Goal: Task Accomplishment & Management: Manage account settings

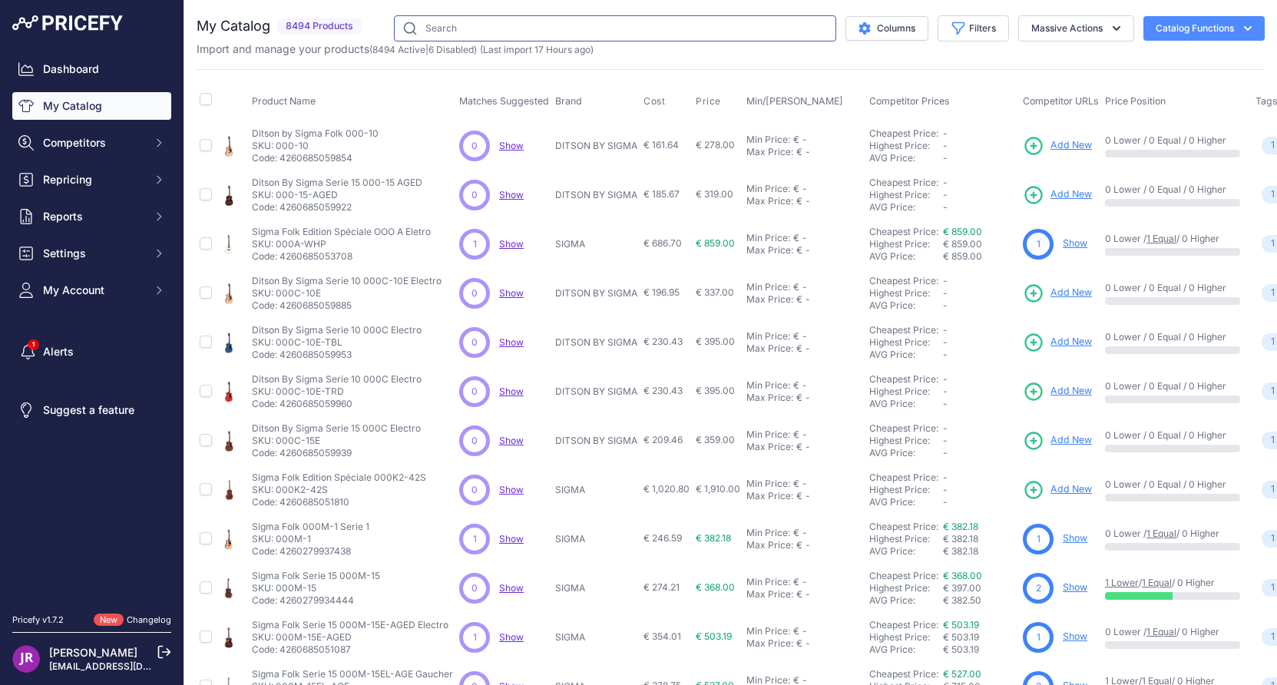
click at [416, 35] on input "text" at bounding box center [615, 28] width 442 height 26
type input "efd-c18"
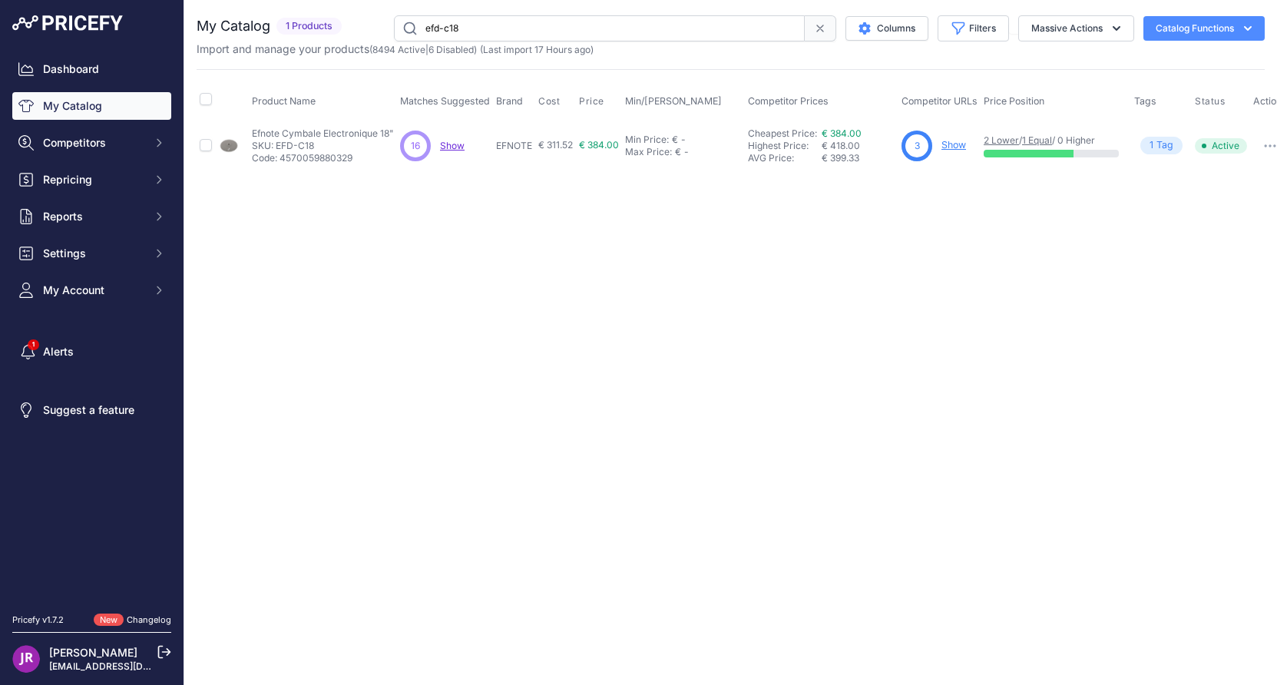
click at [958, 144] on link "Show" at bounding box center [954, 145] width 25 height 12
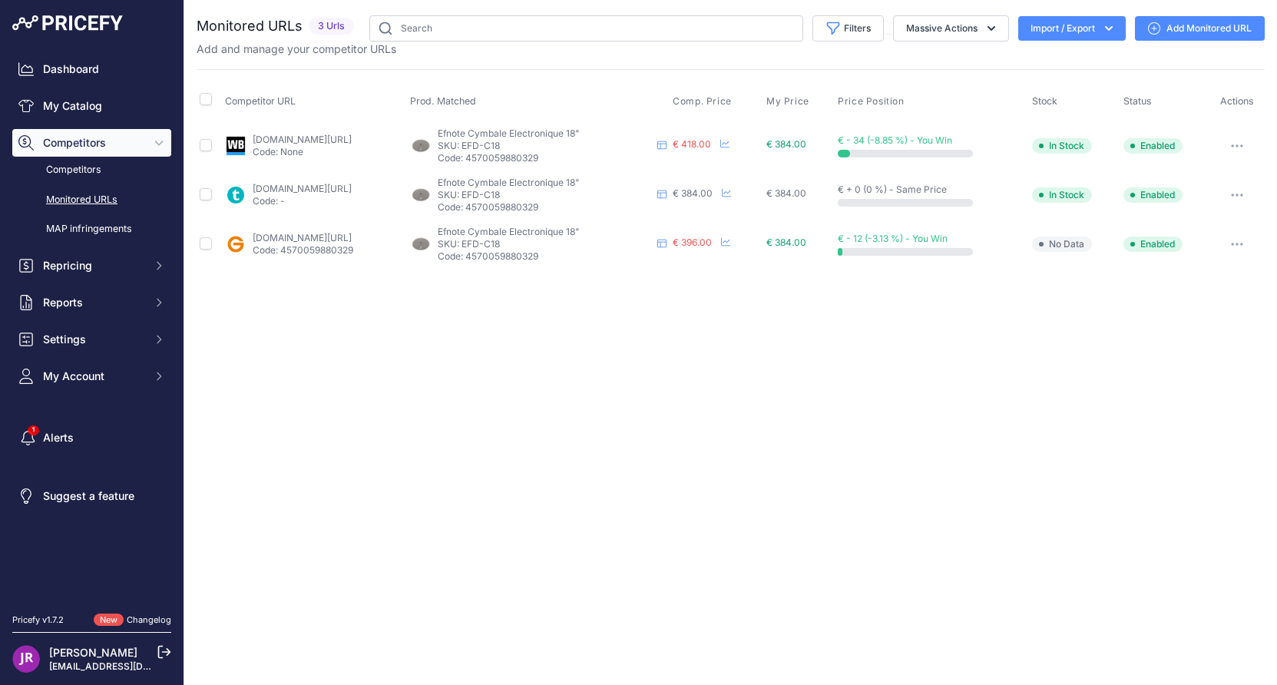
drag, startPoint x: 569, startPoint y: 147, endPoint x: 525, endPoint y: 148, distance: 44.6
click at [525, 148] on p "SKU: EFD-C18" at bounding box center [545, 146] width 214 height 12
copy p "EFD-C18"
click at [60, 101] on link "My Catalog" at bounding box center [91, 106] width 159 height 28
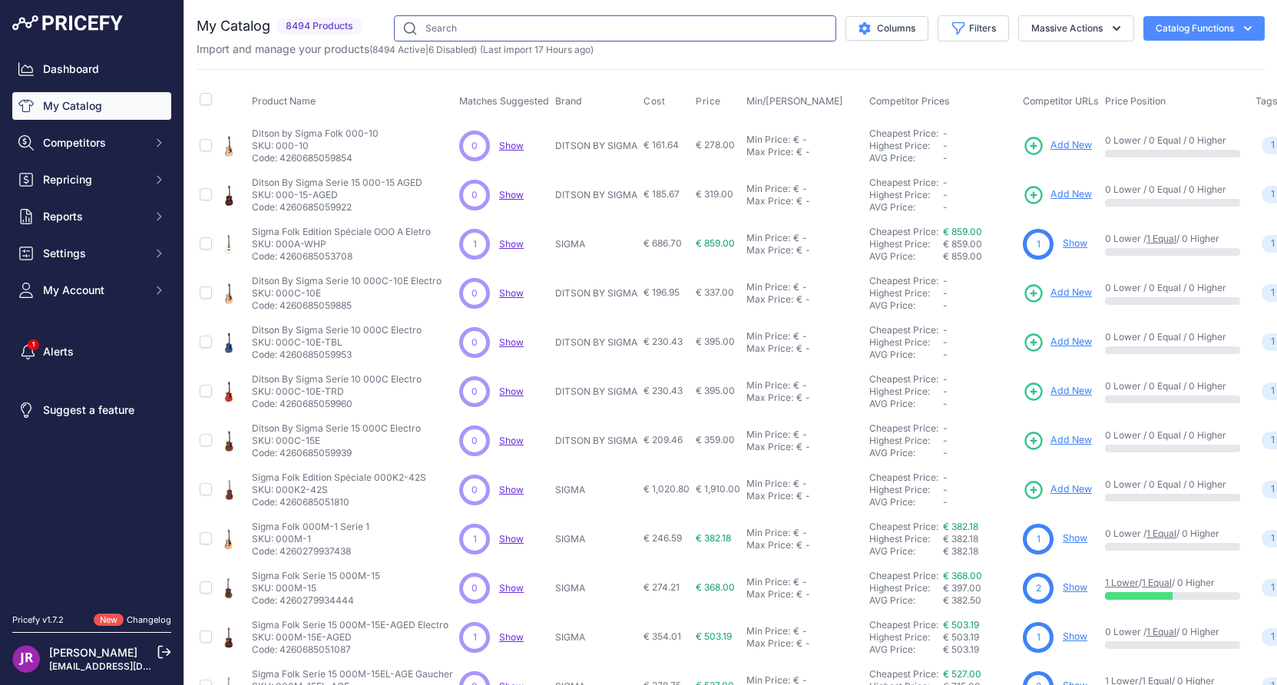
click at [436, 24] on input "text" at bounding box center [615, 28] width 442 height 26
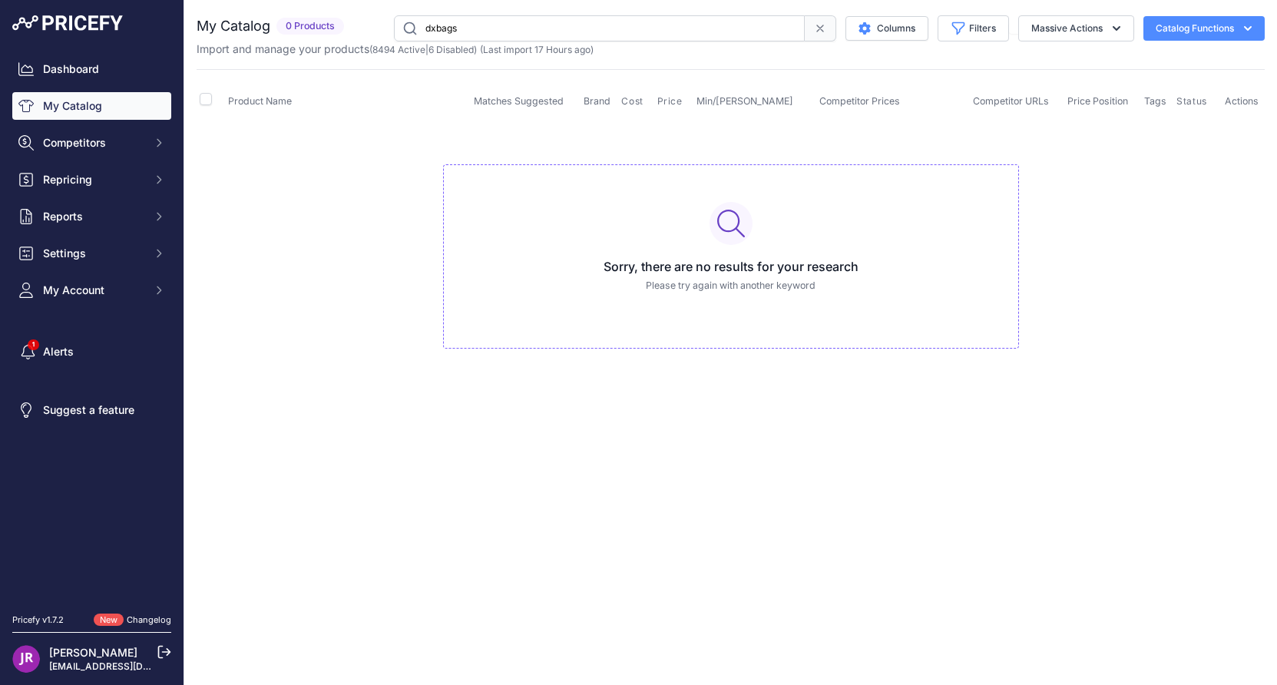
click at [475, 32] on input "dxbags" at bounding box center [599, 28] width 411 height 26
type input "dxbags3pro"
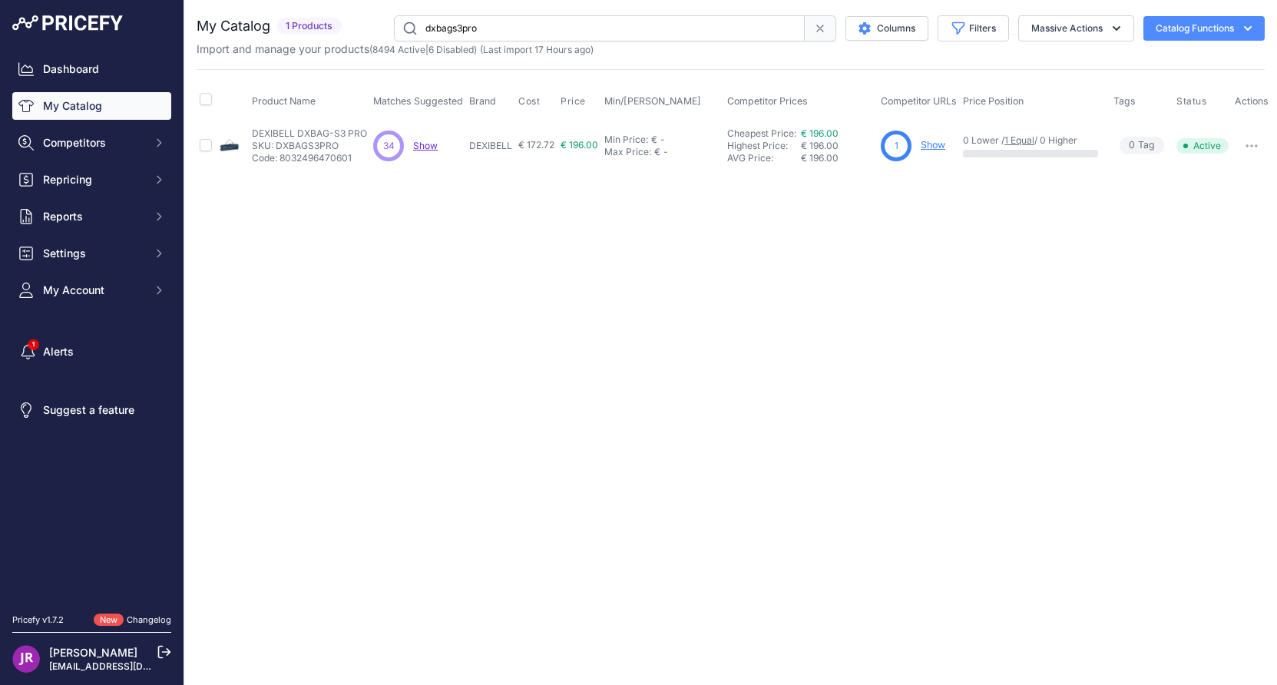
click at [939, 145] on link "Show" at bounding box center [933, 145] width 25 height 12
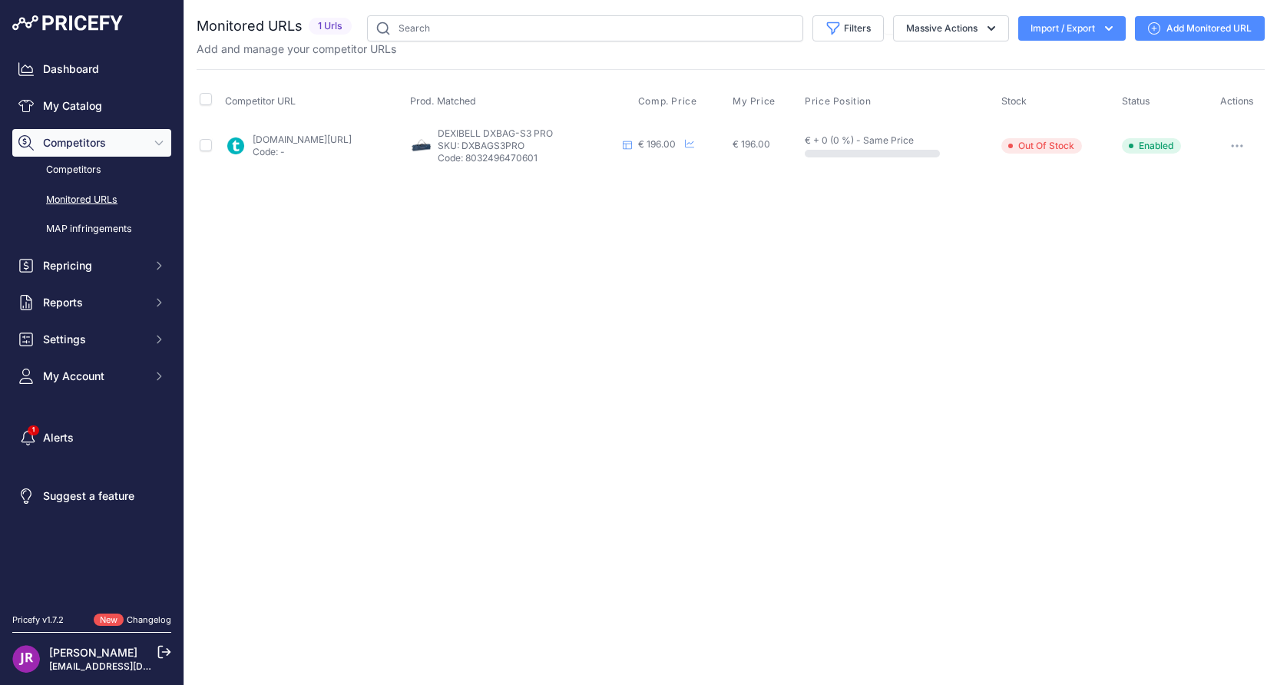
click at [1237, 146] on icon "button" at bounding box center [1237, 145] width 12 height 3
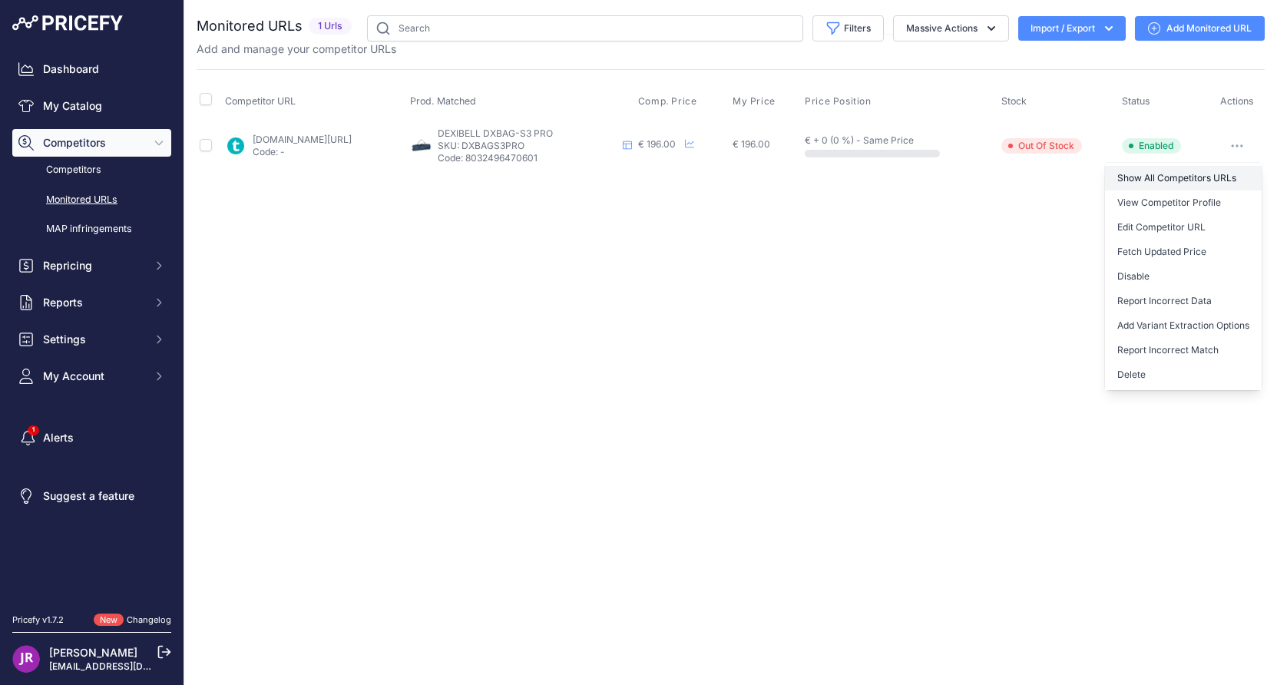
click at [1161, 174] on link "Show All Competitors URLs" at bounding box center [1183, 178] width 157 height 25
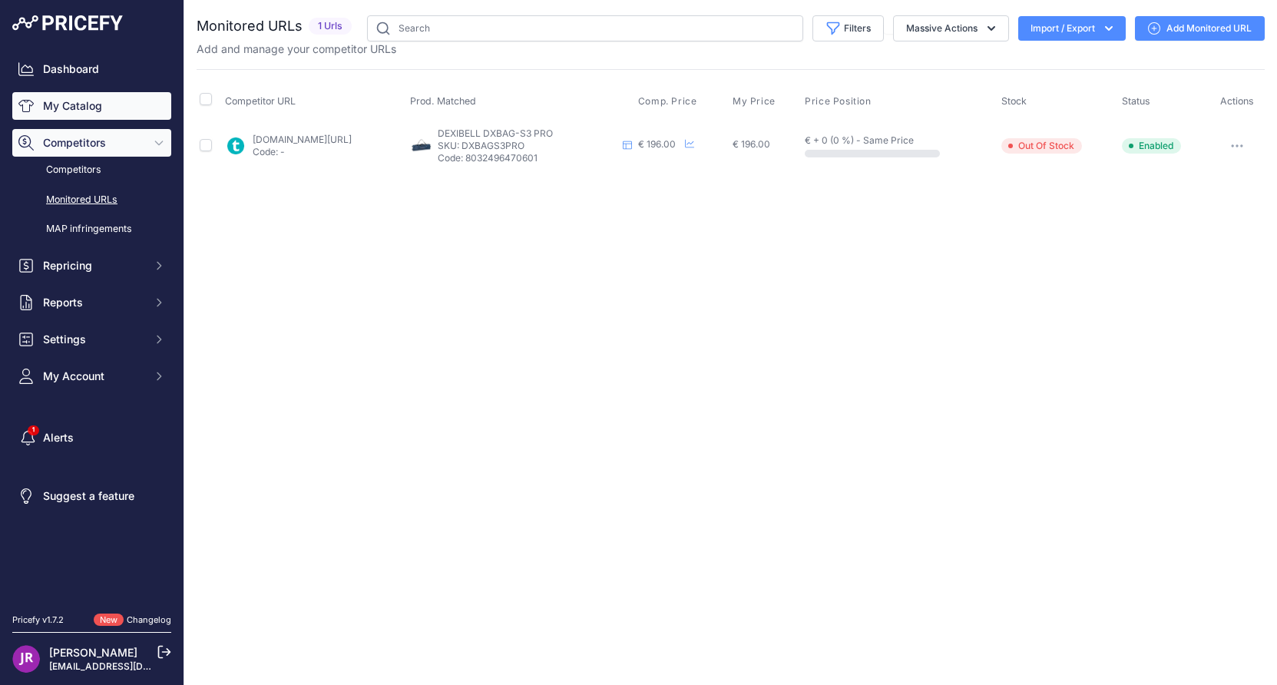
click at [83, 98] on link "My Catalog" at bounding box center [91, 106] width 159 height 28
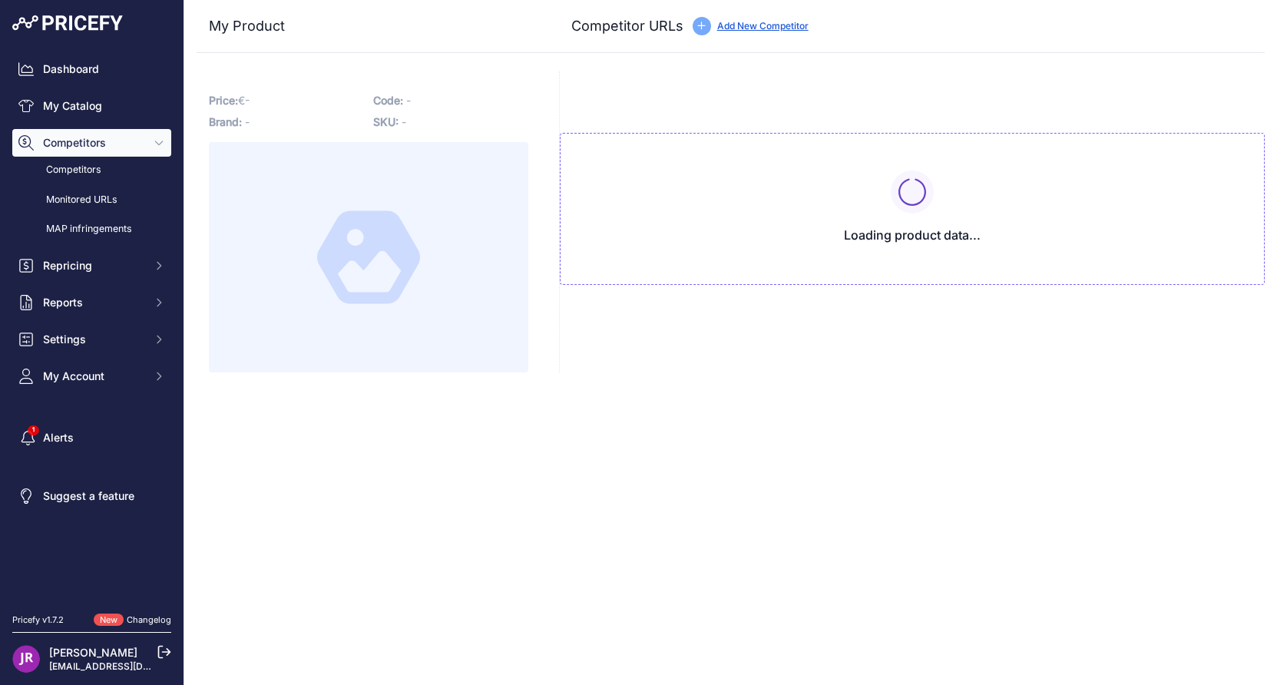
type input "www.thomann.fr/dexibell_dx_bags1.htm?prirule_jdsnikfkfjsd=9365"
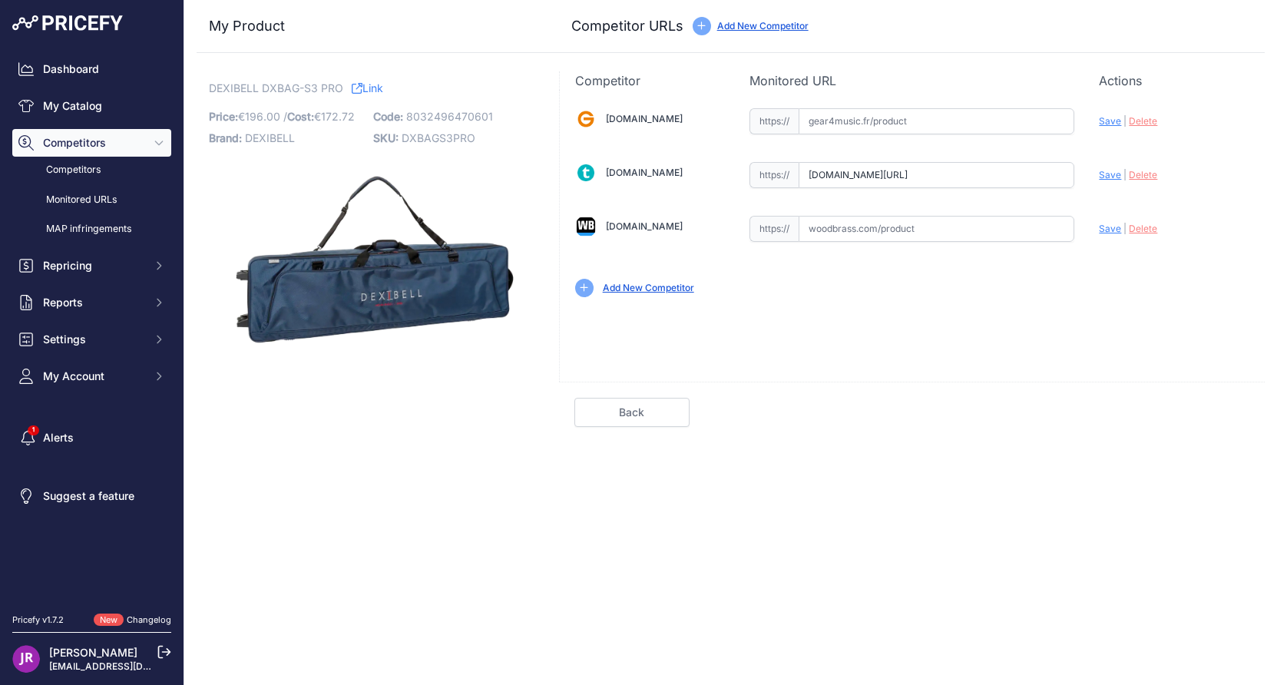
click at [448, 137] on span "DXBAGS3PRO" at bounding box center [439, 137] width 74 height 13
copy span "DXBAGS3PRO"
click at [1144, 175] on span "Delete" at bounding box center [1143, 175] width 28 height 12
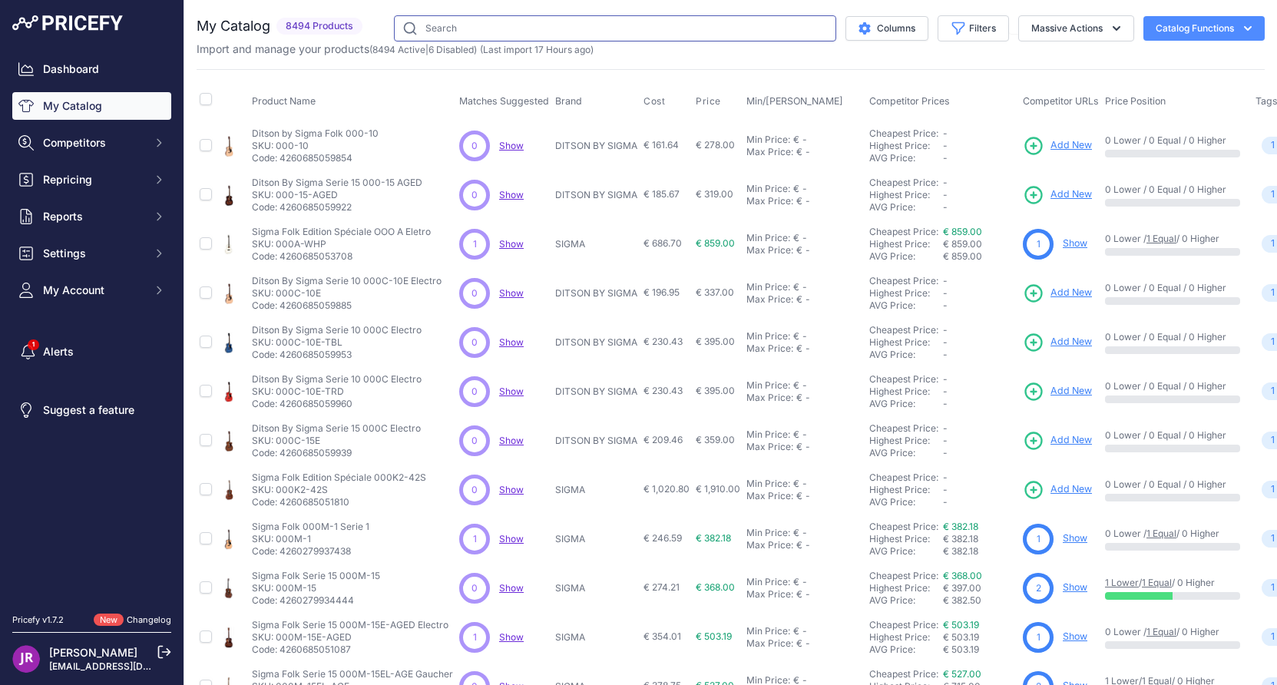
click at [489, 24] on input "text" at bounding box center [615, 28] width 442 height 26
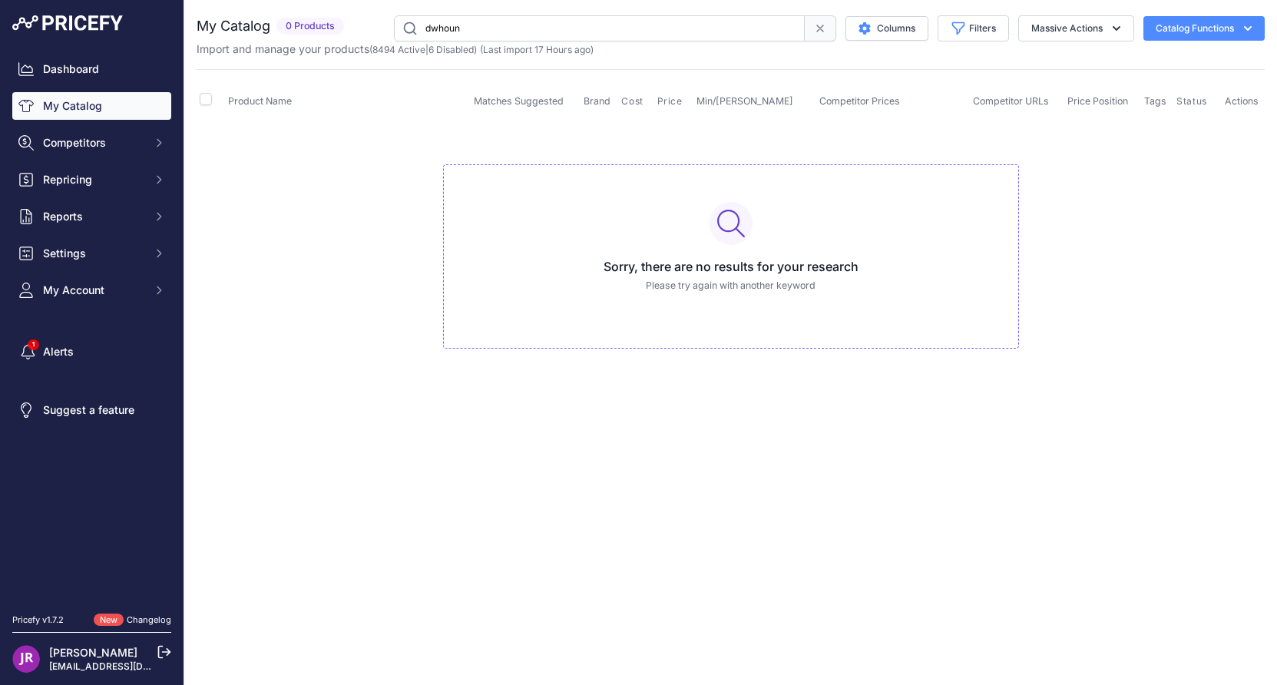
click at [478, 30] on input "dwhoun" at bounding box center [599, 28] width 411 height 26
type input "dwhoundrn"
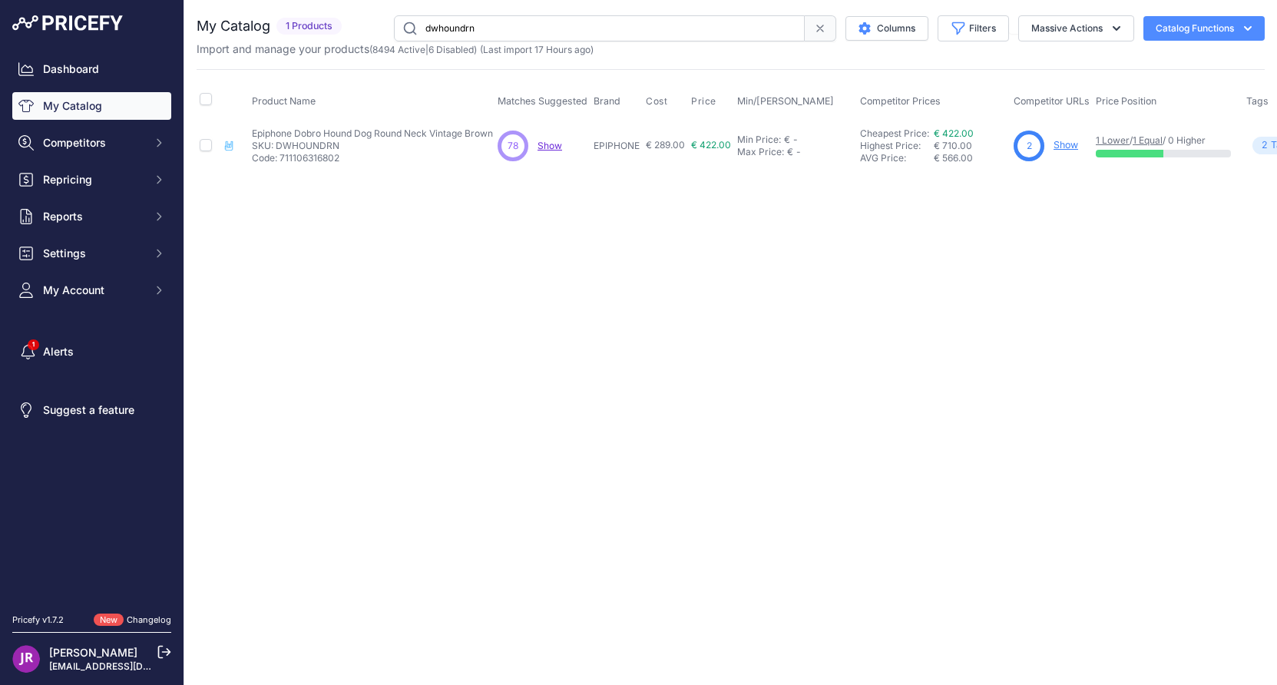
click at [1063, 147] on link "Show" at bounding box center [1066, 145] width 25 height 12
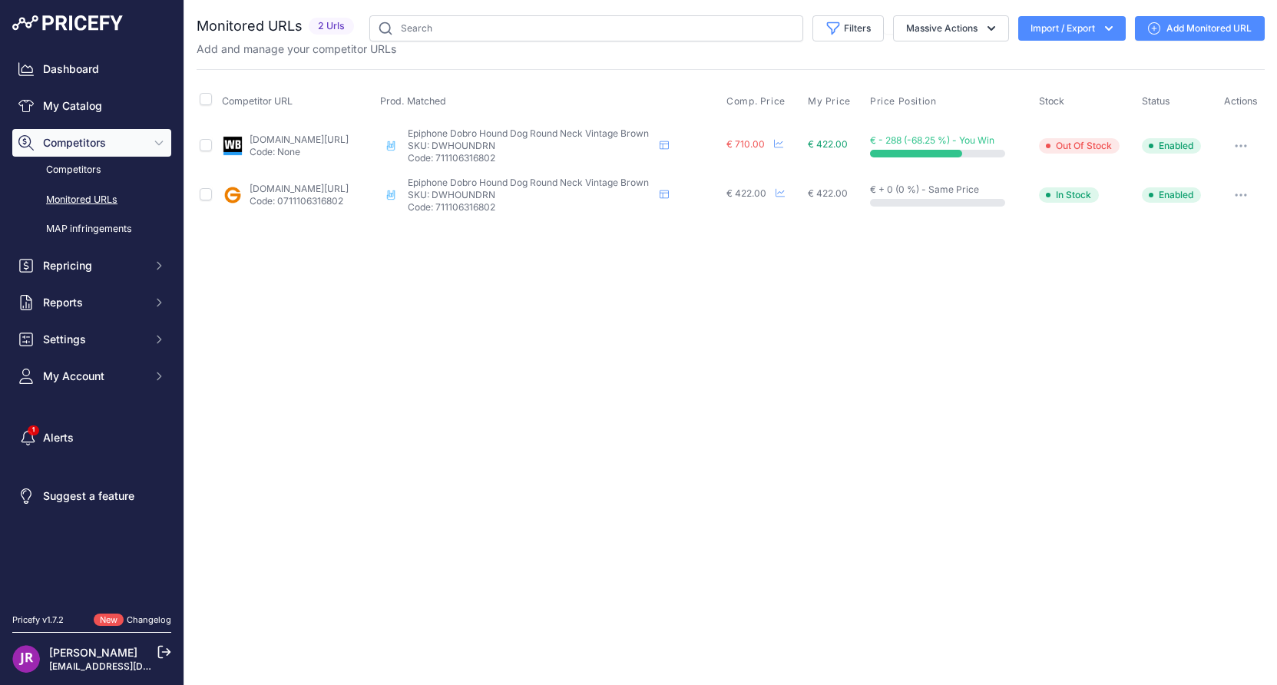
click at [1241, 147] on button "button" at bounding box center [1241, 146] width 31 height 22
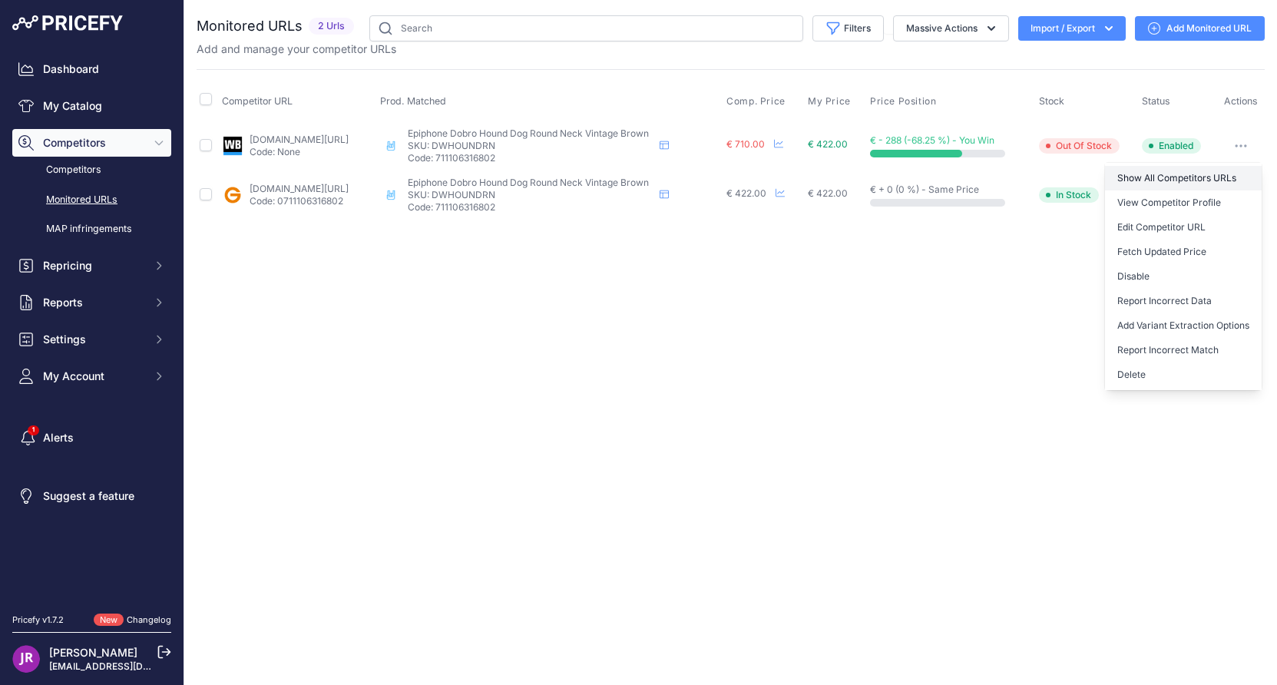
click at [1132, 177] on link "Show All Competitors URLs" at bounding box center [1183, 178] width 157 height 25
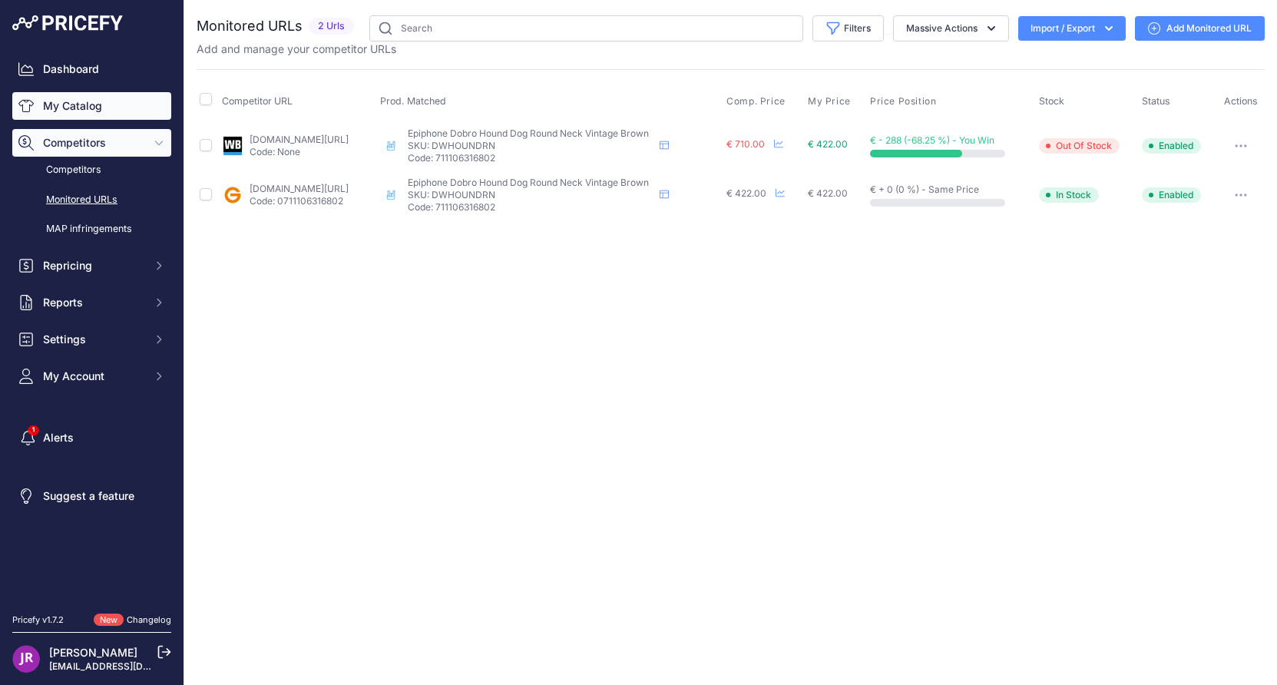
click at [60, 107] on link "My Catalog" at bounding box center [91, 106] width 159 height 28
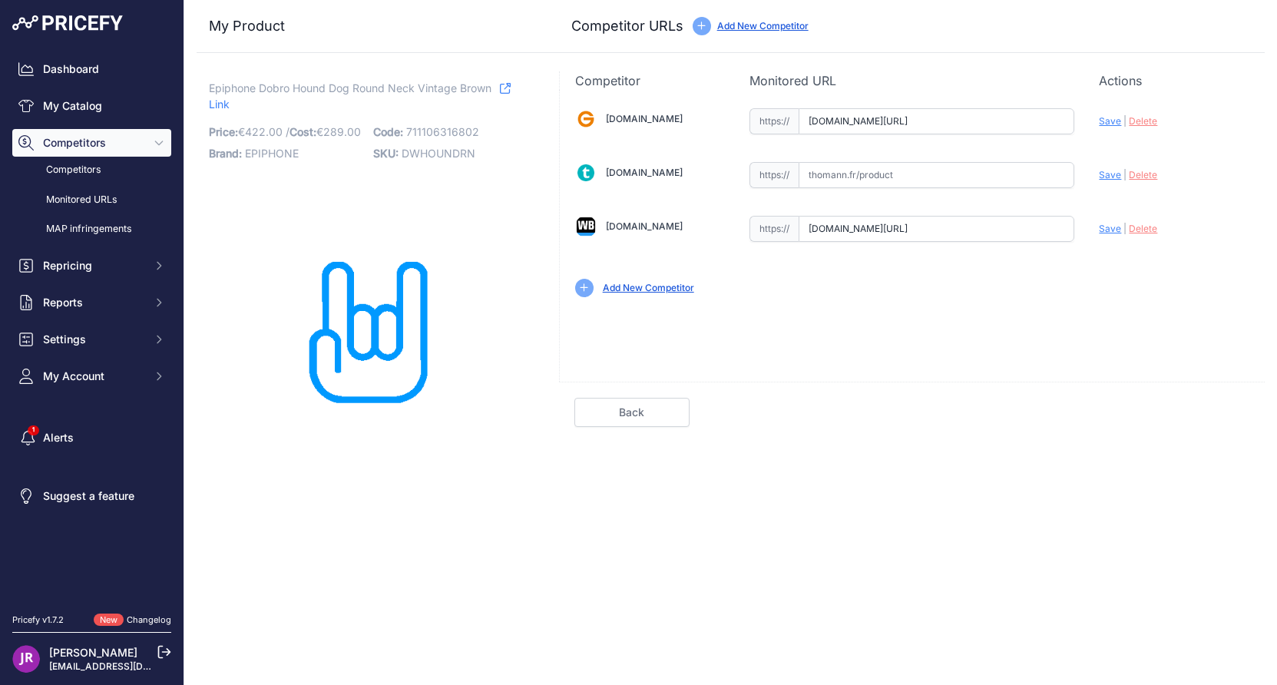
scroll to position [0, 373]
drag, startPoint x: 811, startPoint y: 124, endPoint x: 1146, endPoint y: 154, distance: 336.3
click at [1146, 154] on div "Gear4music.fr Valid Invalid" at bounding box center [912, 201] width 705 height 223
click at [438, 149] on span "DWHOUNDRN" at bounding box center [439, 153] width 74 height 13
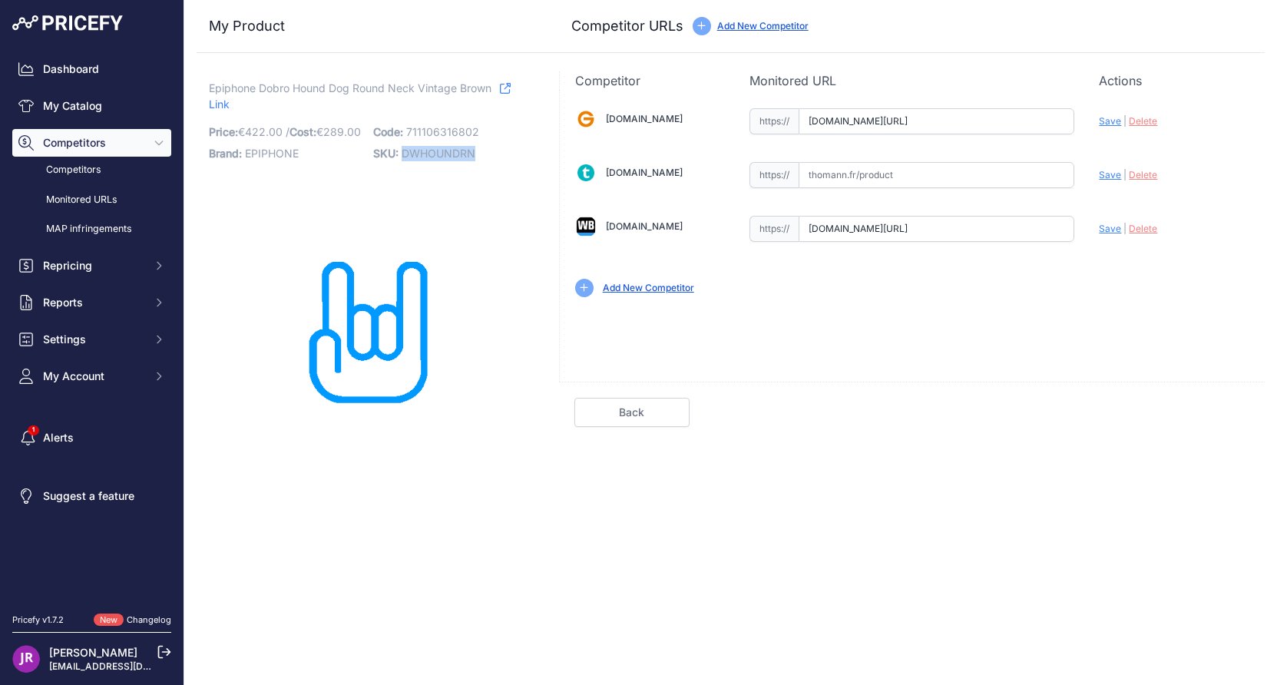
click at [438, 149] on span "DWHOUNDRN" at bounding box center [439, 153] width 74 height 13
copy span "DWHOUNDRN"
drag, startPoint x: 807, startPoint y: 232, endPoint x: 1125, endPoint y: 237, distance: 318.0
click at [1125, 237] on div "[DOMAIN_NAME] Valid Invalid" at bounding box center [912, 201] width 705 height 223
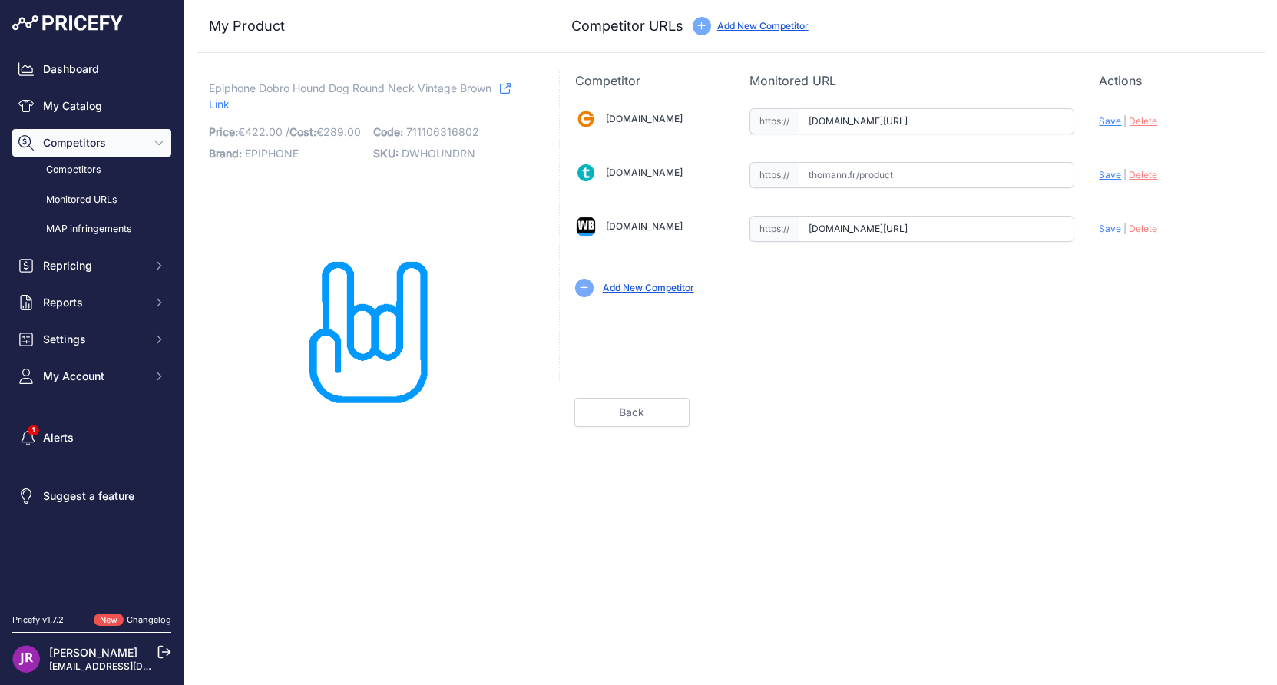
scroll to position [0, 0]
click at [1146, 228] on span "Delete" at bounding box center [1143, 229] width 28 height 12
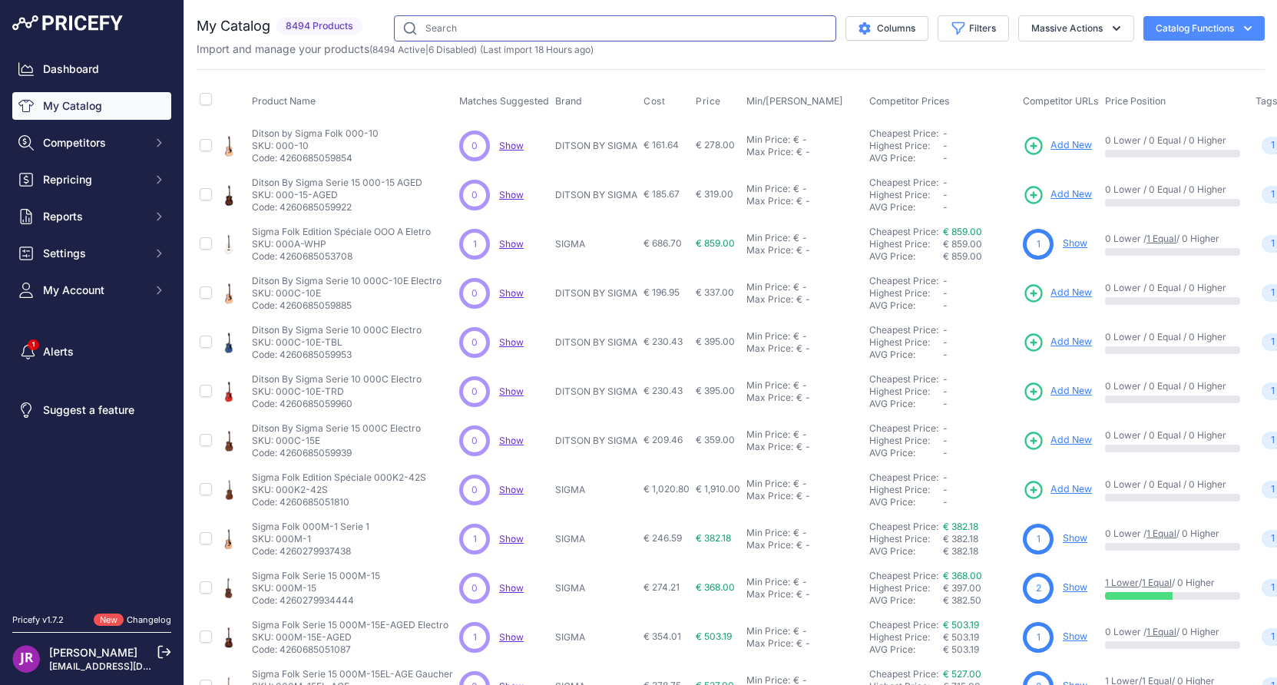
click at [453, 34] on input "text" at bounding box center [615, 28] width 442 height 26
type input "dt-45"
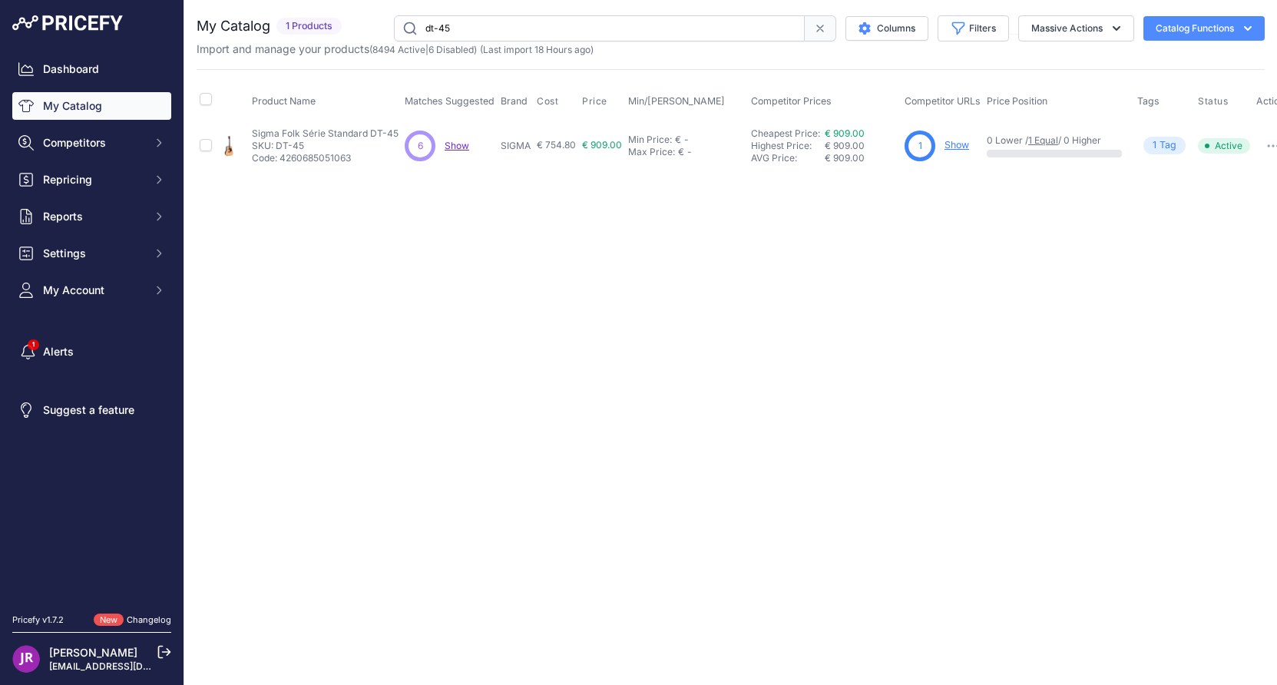
click at [955, 143] on link "Show" at bounding box center [957, 145] width 25 height 12
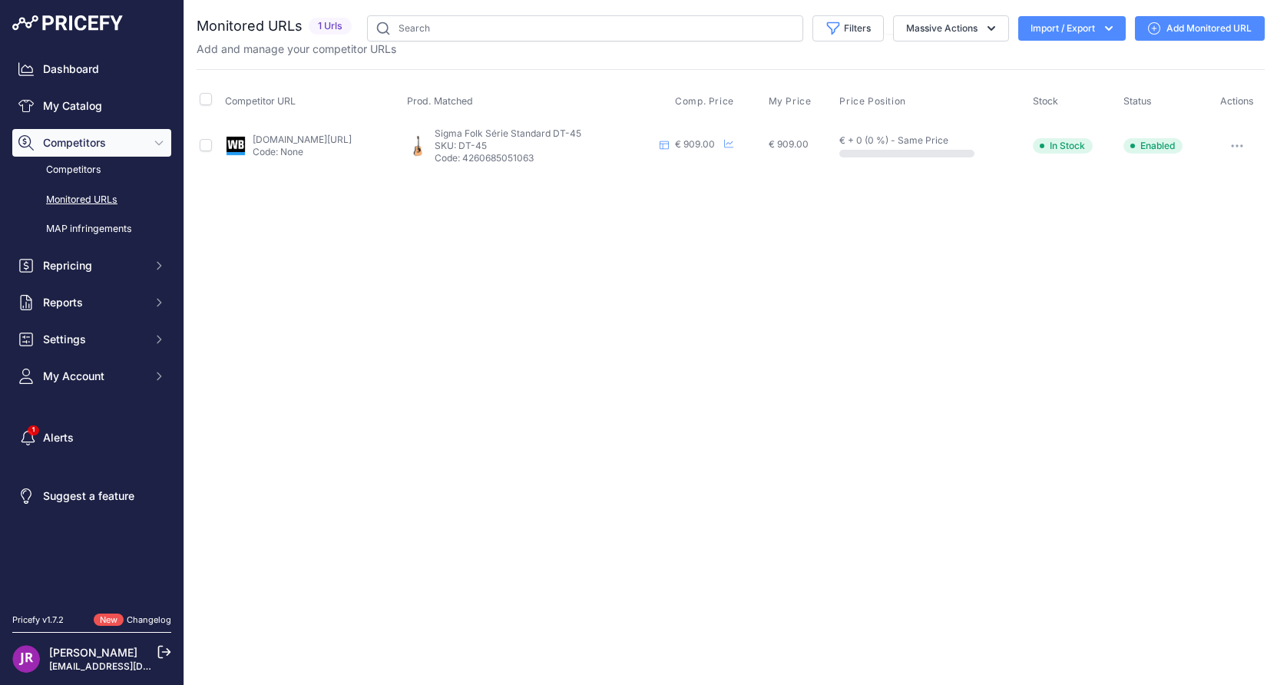
click at [1240, 144] on icon "button" at bounding box center [1237, 145] width 12 height 3
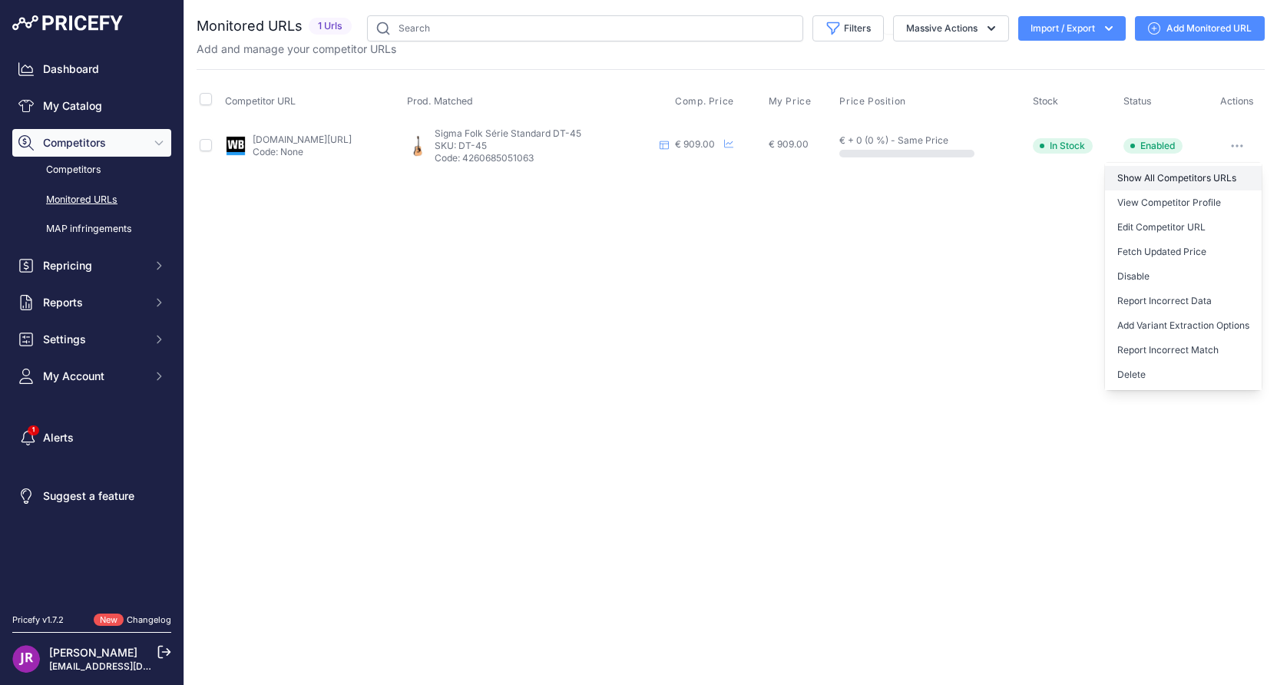
click at [1185, 176] on link "Show All Competitors URLs" at bounding box center [1183, 178] width 157 height 25
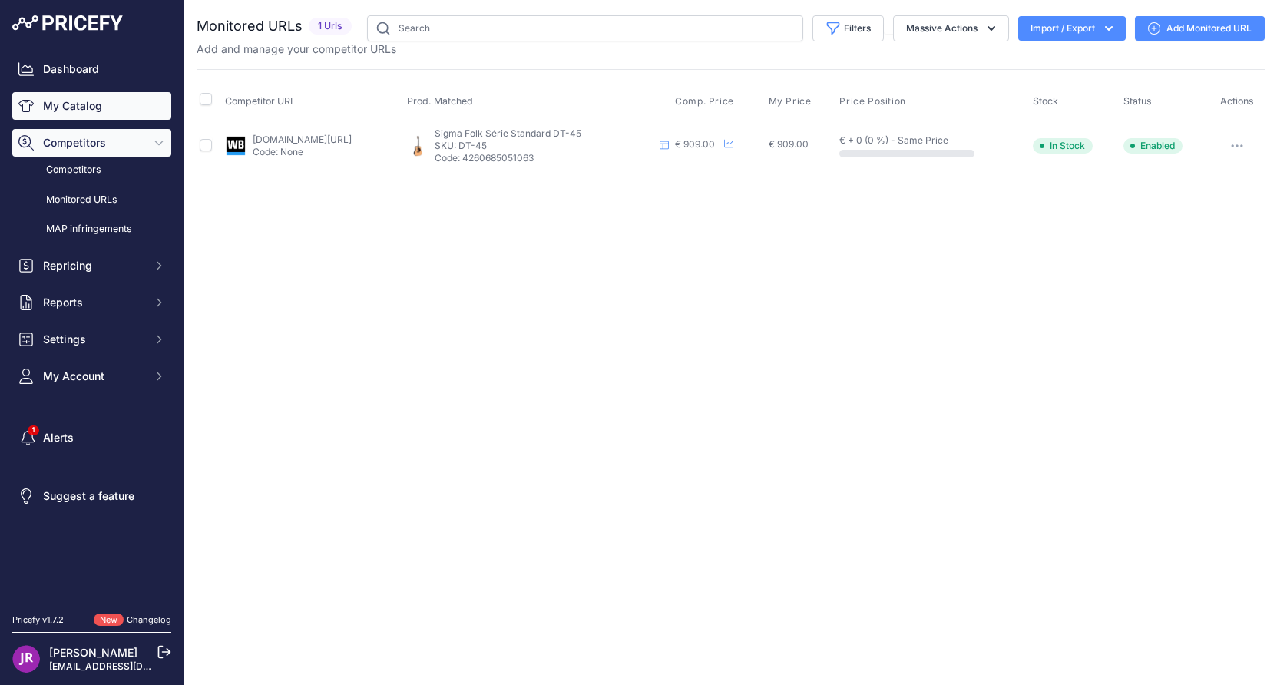
click at [101, 101] on link "My Catalog" at bounding box center [91, 106] width 159 height 28
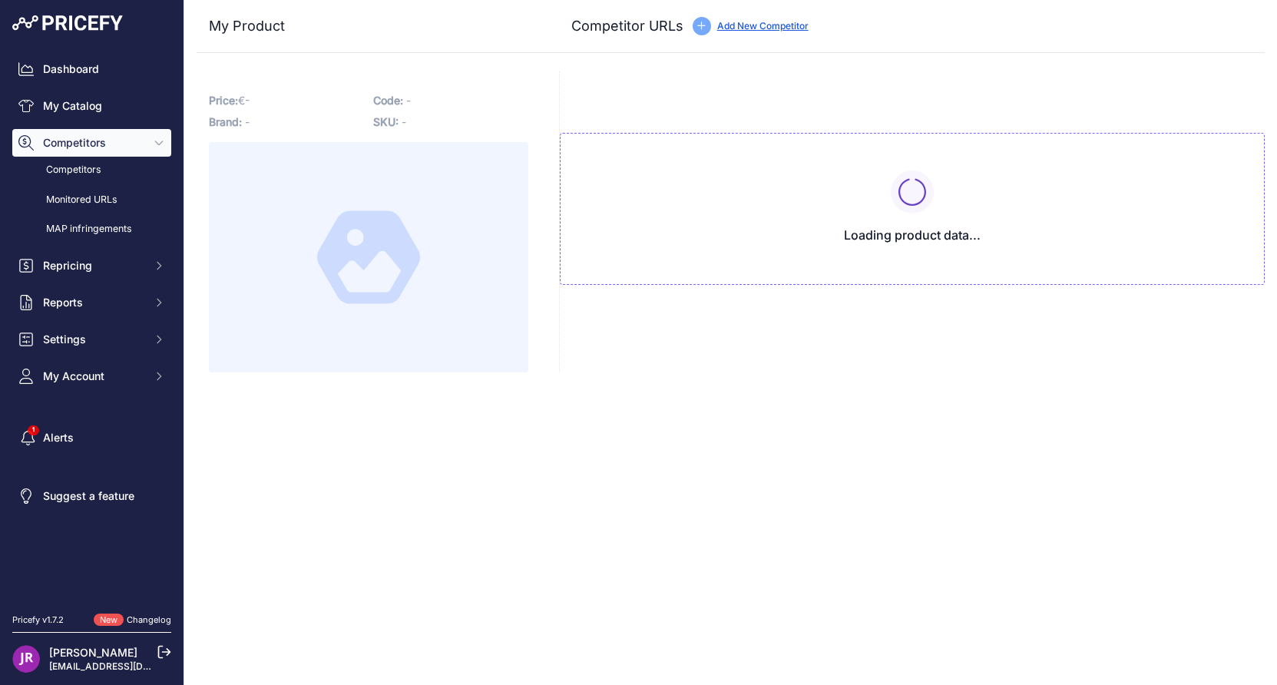
type input "www.woodbrass.com/folk-sigma-serie-standard-dt-41-p341279.html?prirule_jdsnikfk…"
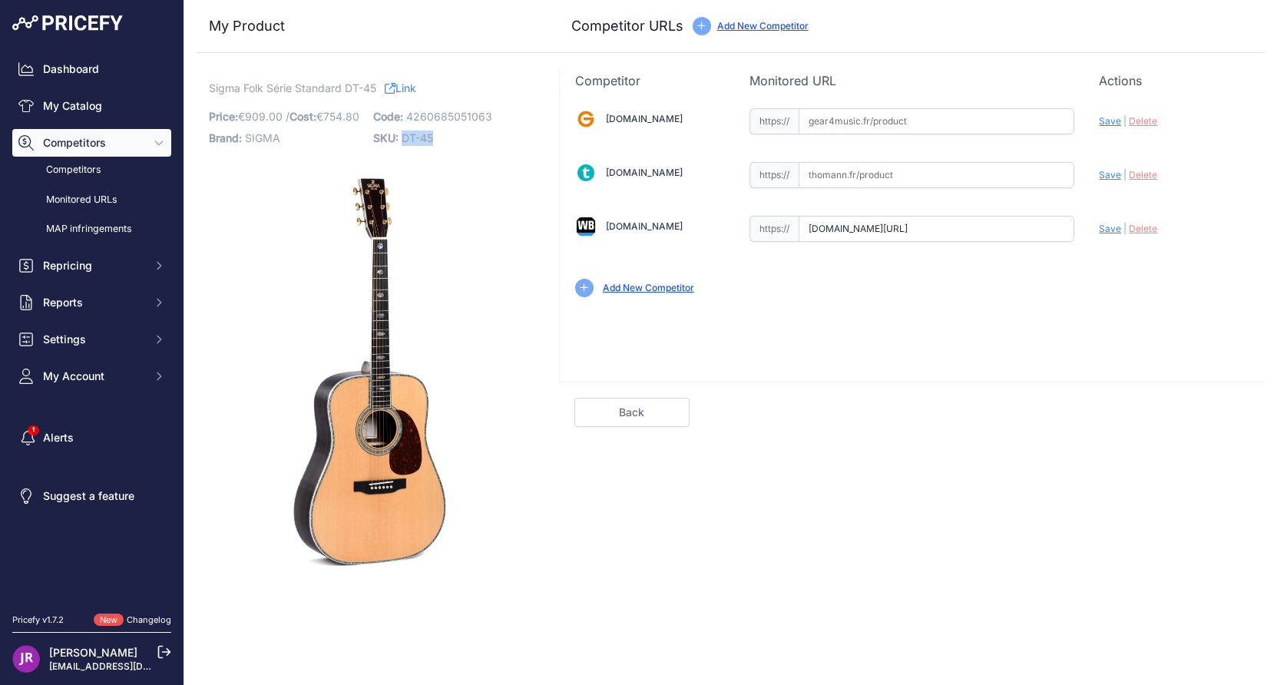
drag, startPoint x: 444, startPoint y: 137, endPoint x: 404, endPoint y: 145, distance: 40.8
click at [404, 145] on p "SKU: DT-45" at bounding box center [450, 139] width 155 height 22
copy span "DT-45"
drag, startPoint x: 813, startPoint y: 230, endPoint x: 1117, endPoint y: 227, distance: 304.2
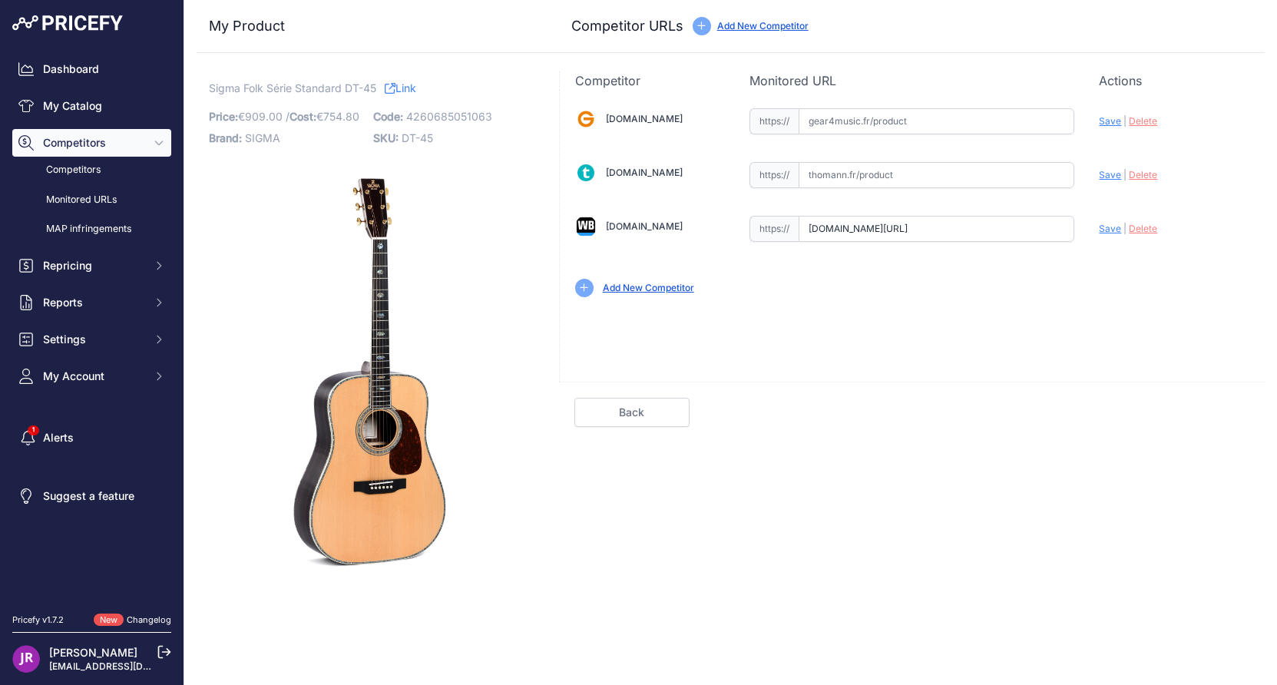
click at [1117, 227] on div "[DOMAIN_NAME] Valid Invalid" at bounding box center [912, 201] width 705 height 223
click at [1145, 232] on span "Delete" at bounding box center [1143, 229] width 28 height 12
drag, startPoint x: 437, startPoint y: 138, endPoint x: 405, endPoint y: 144, distance: 32.7
click at [405, 144] on p "SKU: DT-45" at bounding box center [450, 139] width 155 height 22
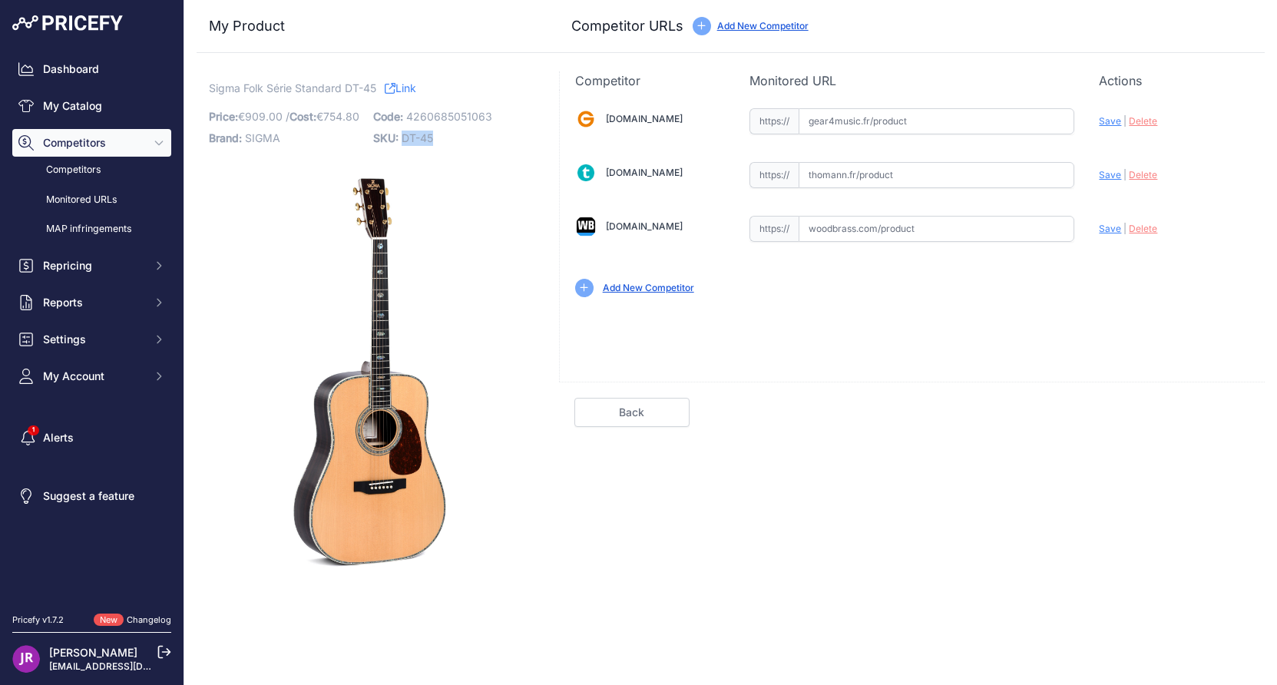
copy span "DT-45"
click at [844, 118] on input "text" at bounding box center [937, 121] width 276 height 26
paste input "https://www.gear4music.fr/fr/Guitare-and-Basse/Sigma-DT-45-Acoustic/2GEI?_gl=1*…"
click at [1102, 121] on span "Save" at bounding box center [1110, 121] width 22 height 12
type input "https://www.gear4music.fr/fr/Guitare-and-Basse/Sigma-DT-45-Acoustic/2GEI?_gl=1%…"
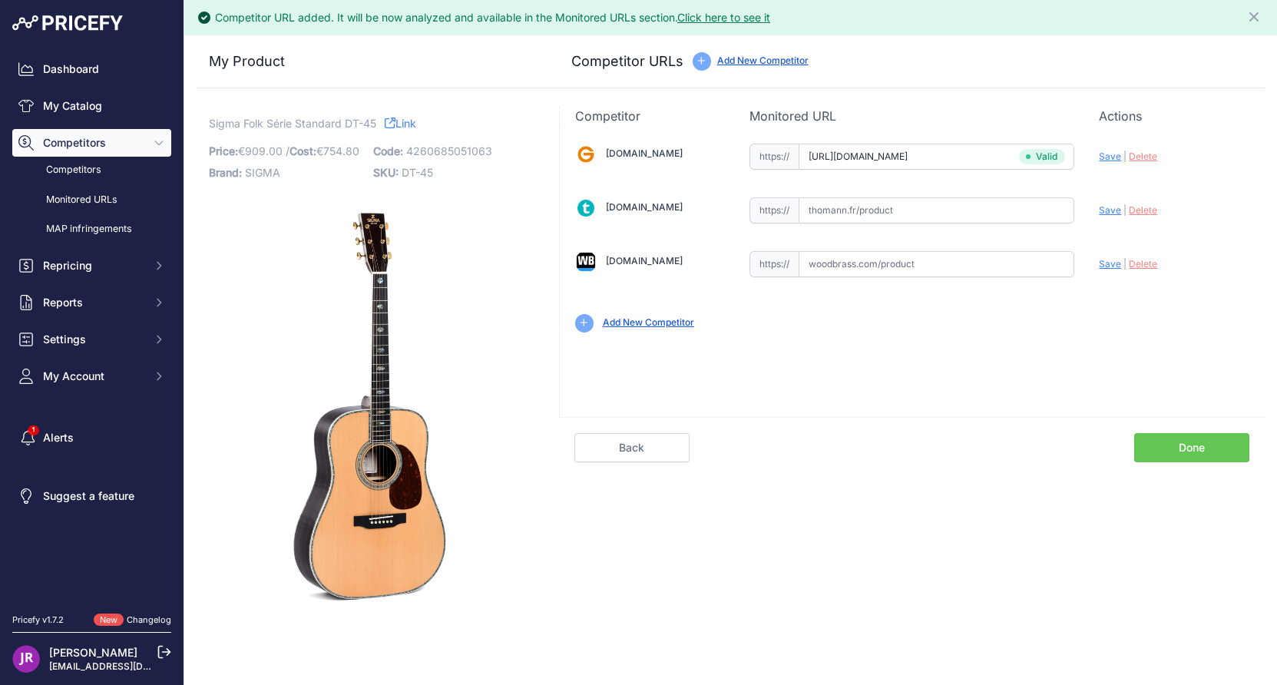
click at [1183, 449] on link "Done" at bounding box center [1192, 447] width 115 height 29
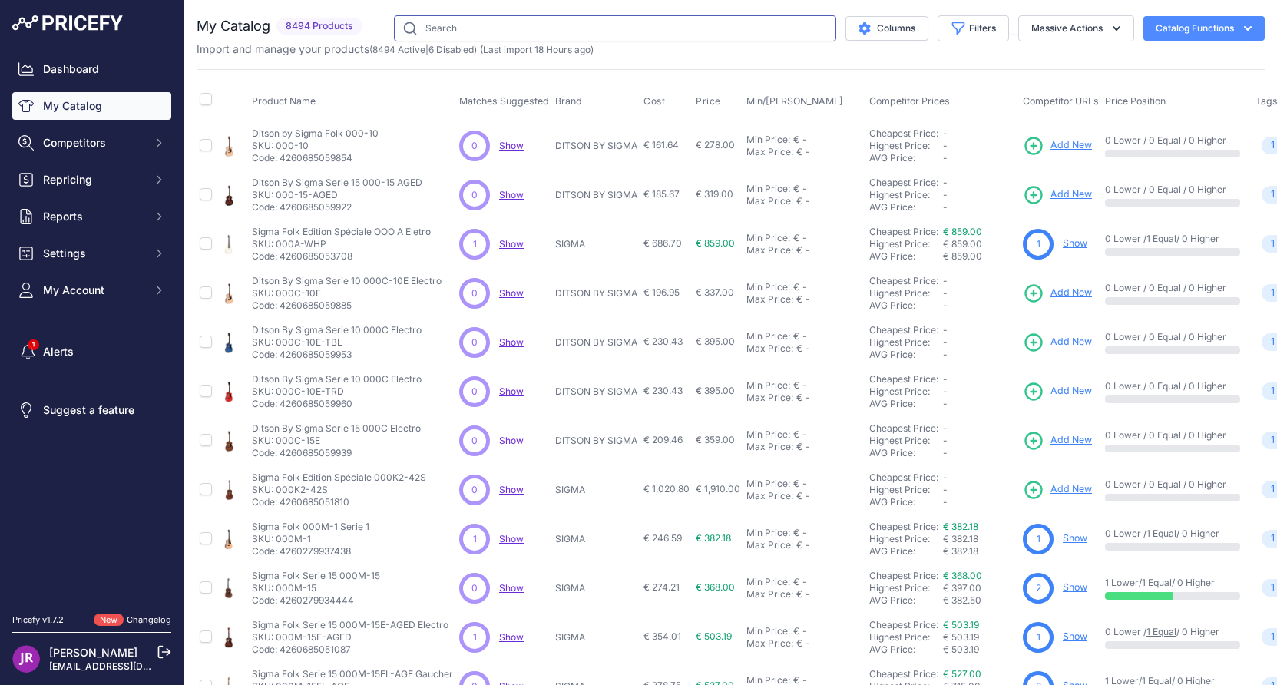
click at [472, 23] on input "text" at bounding box center [615, 28] width 442 height 26
type input "dsst31"
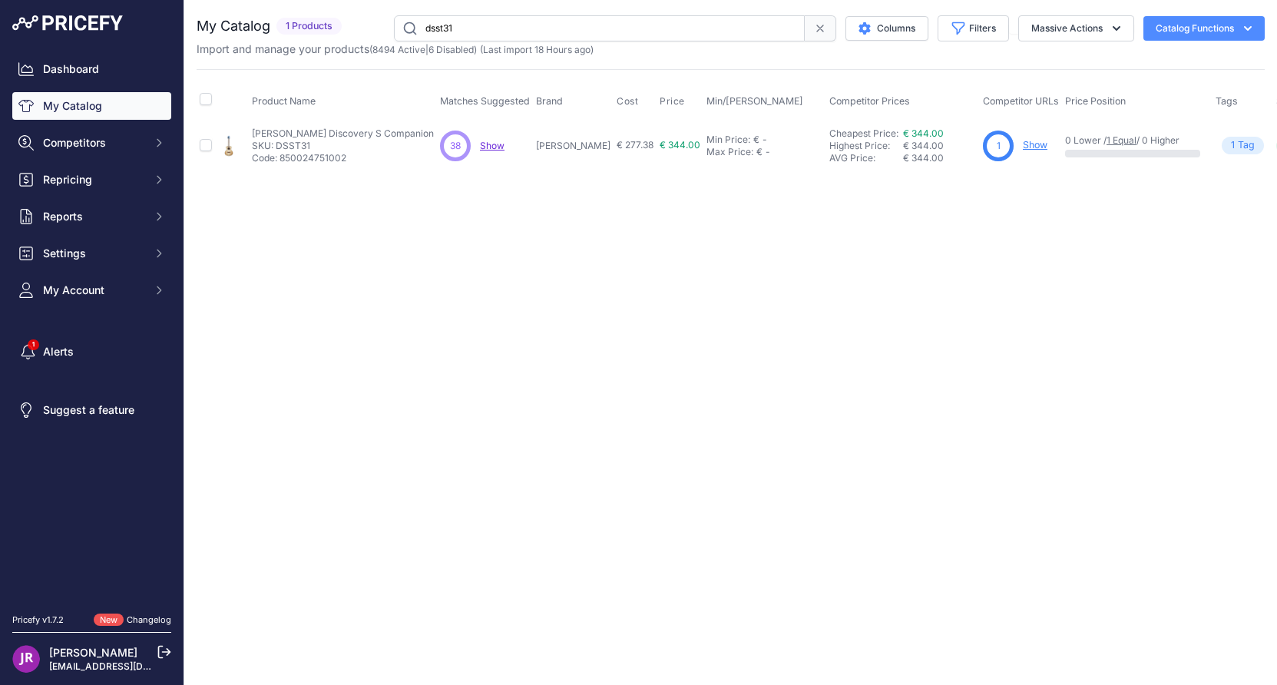
click at [1023, 145] on link "Show" at bounding box center [1035, 145] width 25 height 12
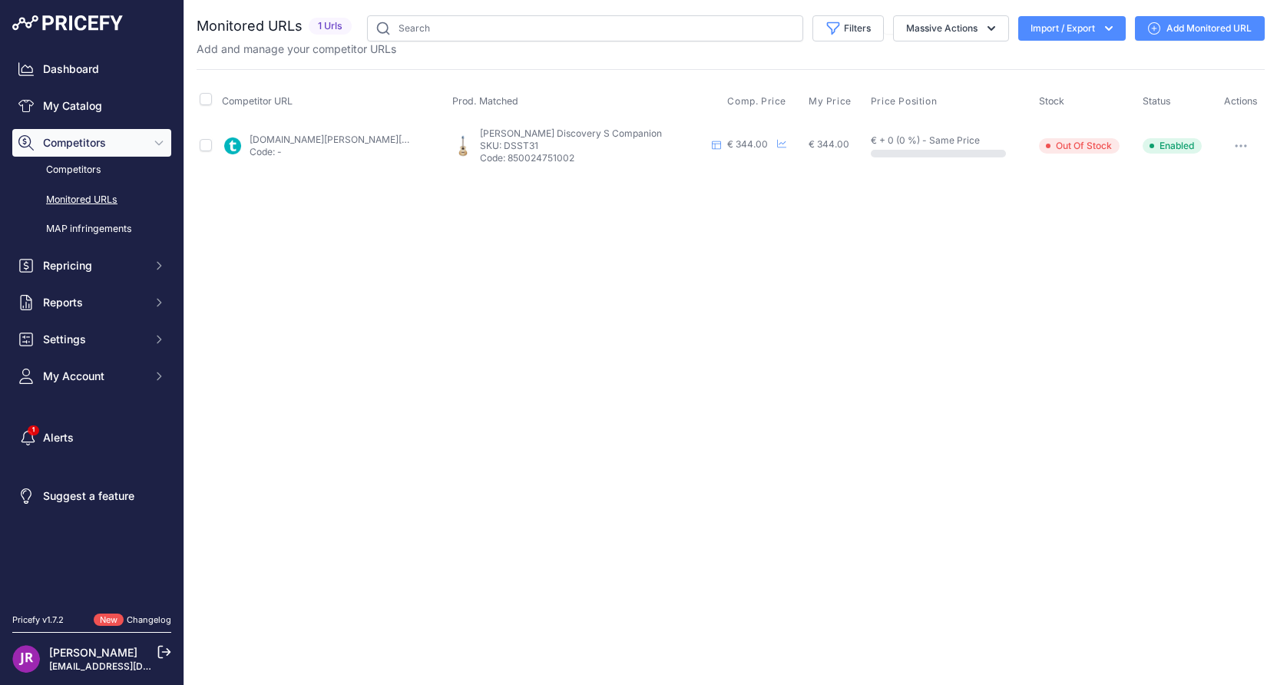
click at [1236, 144] on icon "button" at bounding box center [1241, 145] width 12 height 3
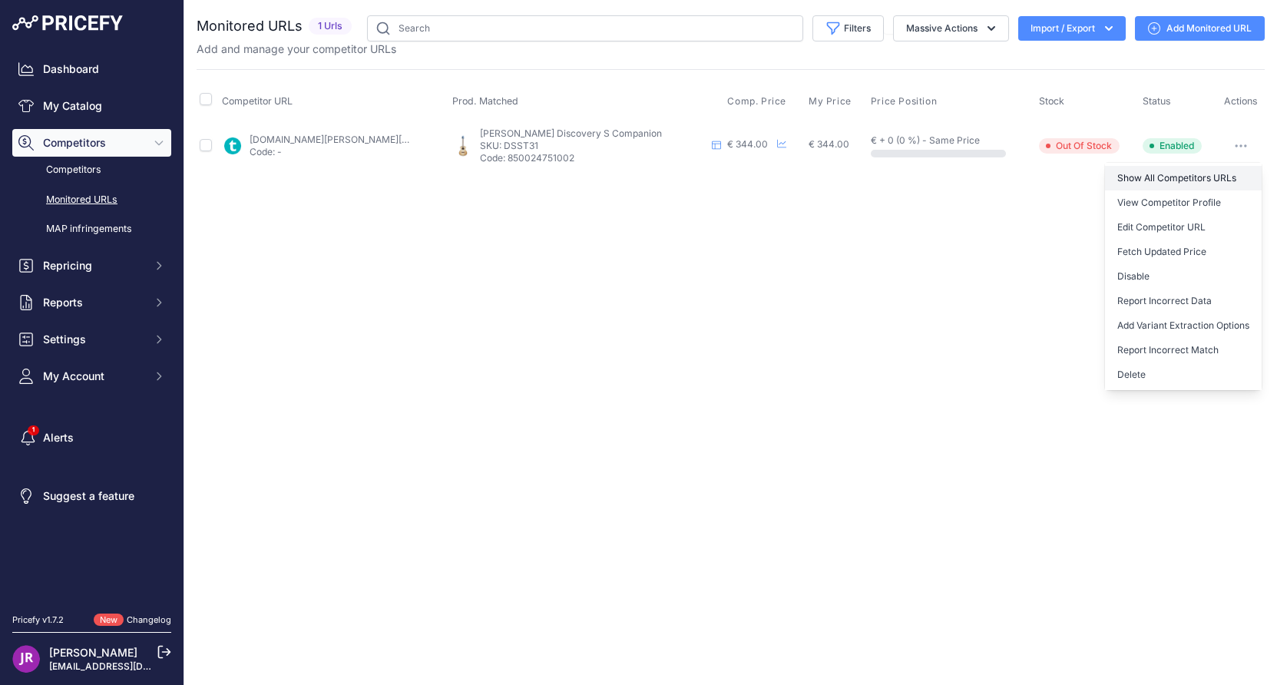
click at [1168, 177] on link "Show All Competitors URLs" at bounding box center [1183, 178] width 157 height 25
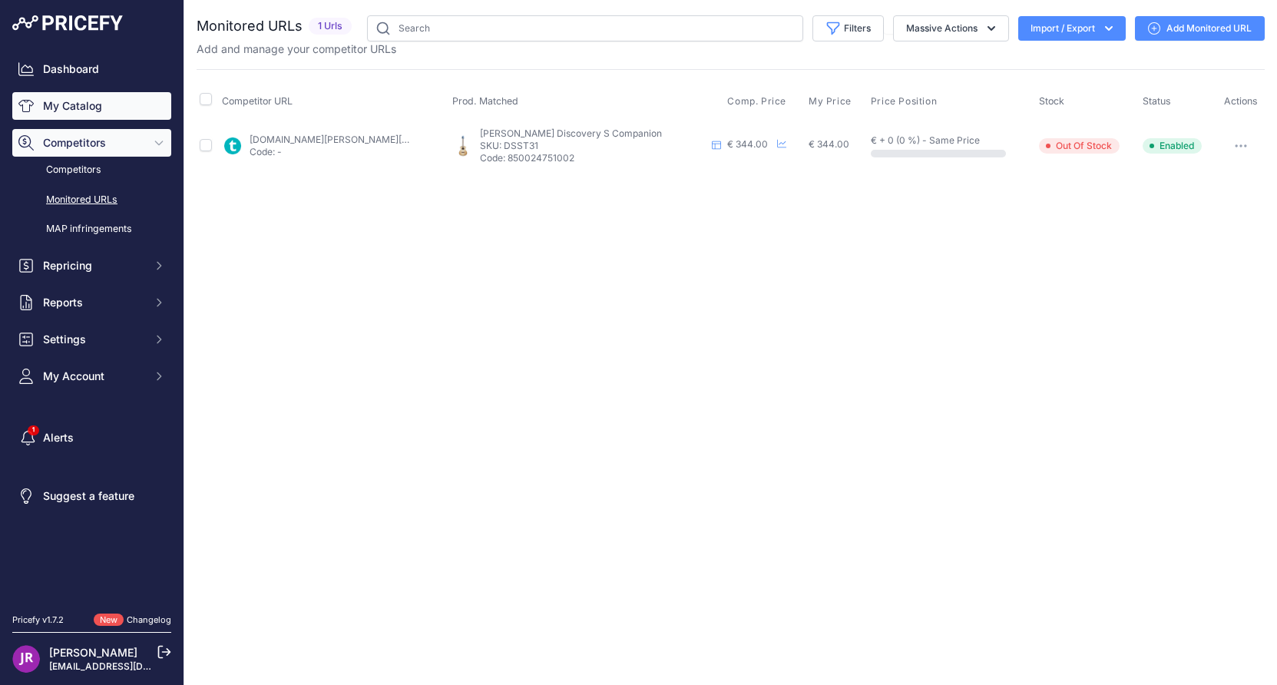
click at [88, 98] on link "My Catalog" at bounding box center [91, 106] width 159 height 28
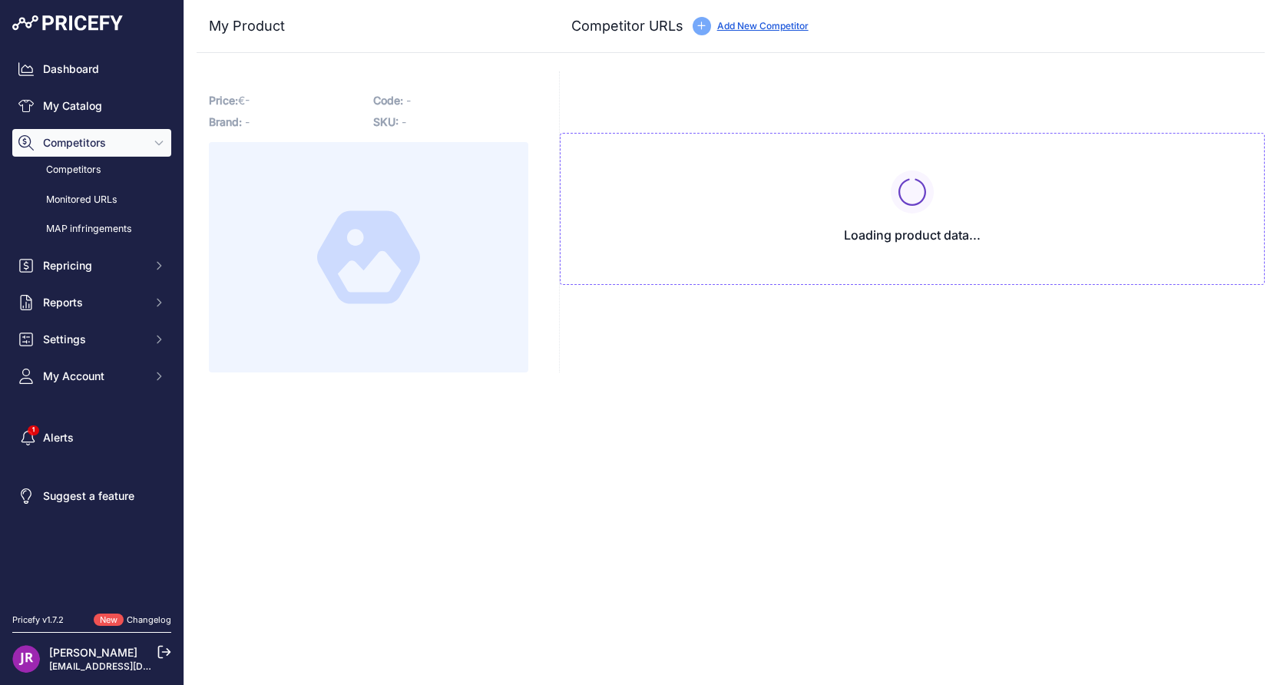
type input "[DOMAIN_NAME][URL]"
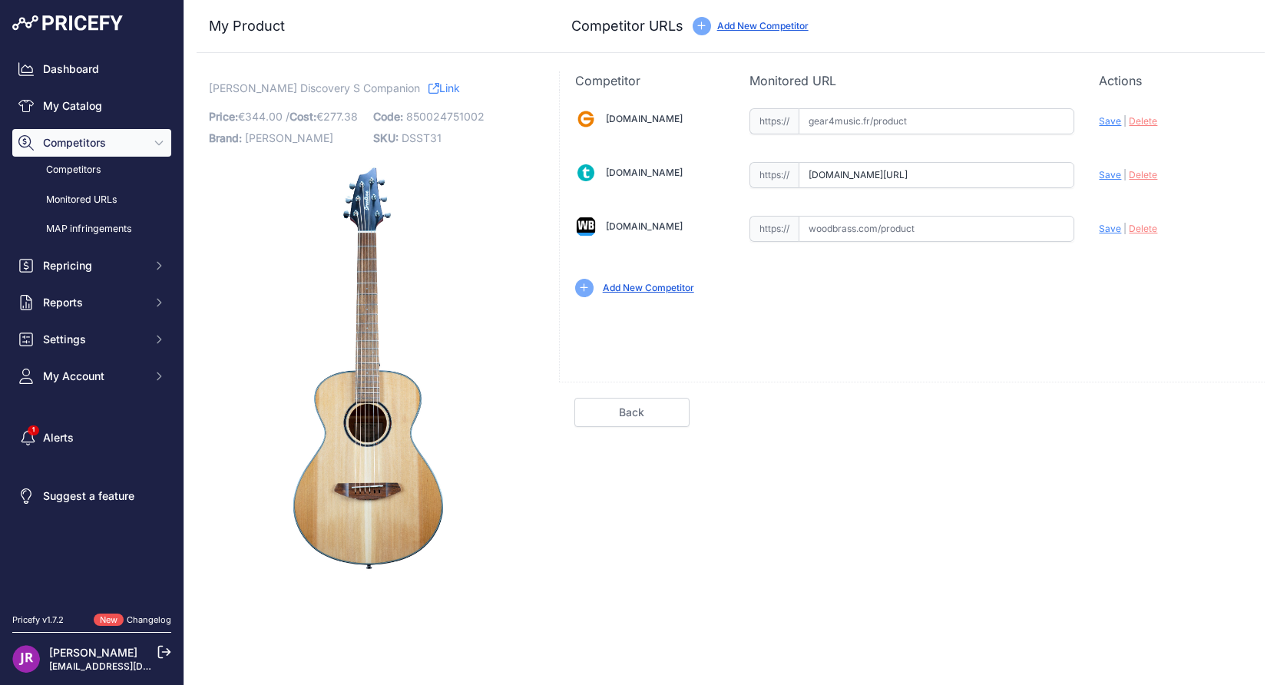
scroll to position [0, 93]
drag, startPoint x: 811, startPoint y: 176, endPoint x: 1117, endPoint y: 201, distance: 306.8
click at [1117, 201] on div "[DOMAIN_NAME] Valid Invalid" at bounding box center [912, 201] width 705 height 223
click at [1148, 175] on span "Delete" at bounding box center [1143, 175] width 28 height 12
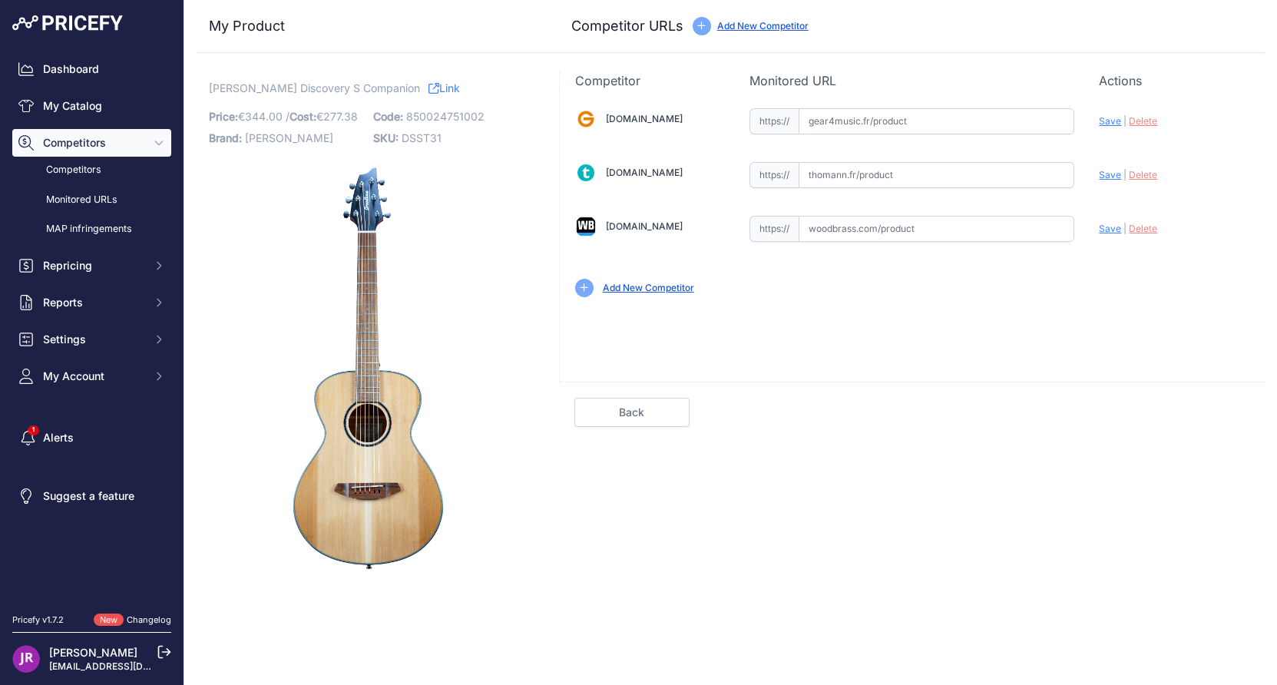
click at [414, 142] on span "DSST31" at bounding box center [422, 137] width 40 height 13
click at [415, 142] on span "DSST31" at bounding box center [422, 137] width 40 height 13
copy span "DSST31"
click at [853, 178] on input "text" at bounding box center [937, 175] width 276 height 26
paste input "[URL][DOMAIN_NAME]"
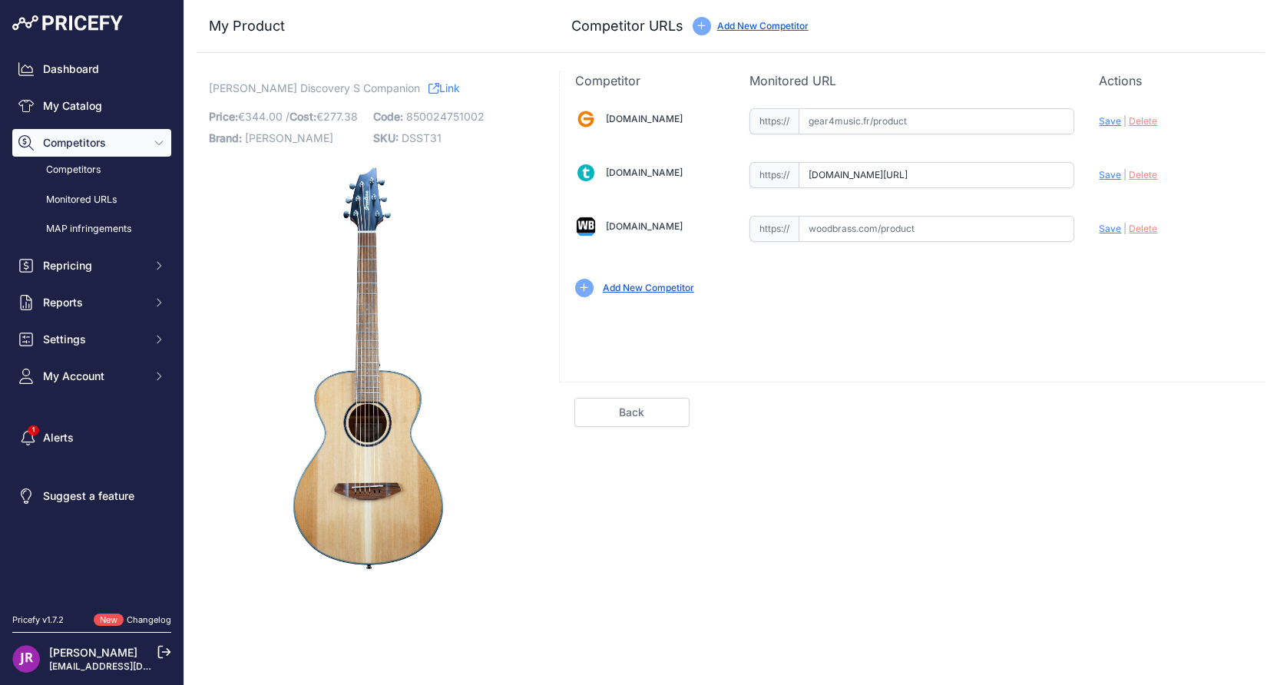
click at [1109, 173] on span "Save" at bounding box center [1110, 175] width 22 height 12
type input "[URL][DOMAIN_NAME]"
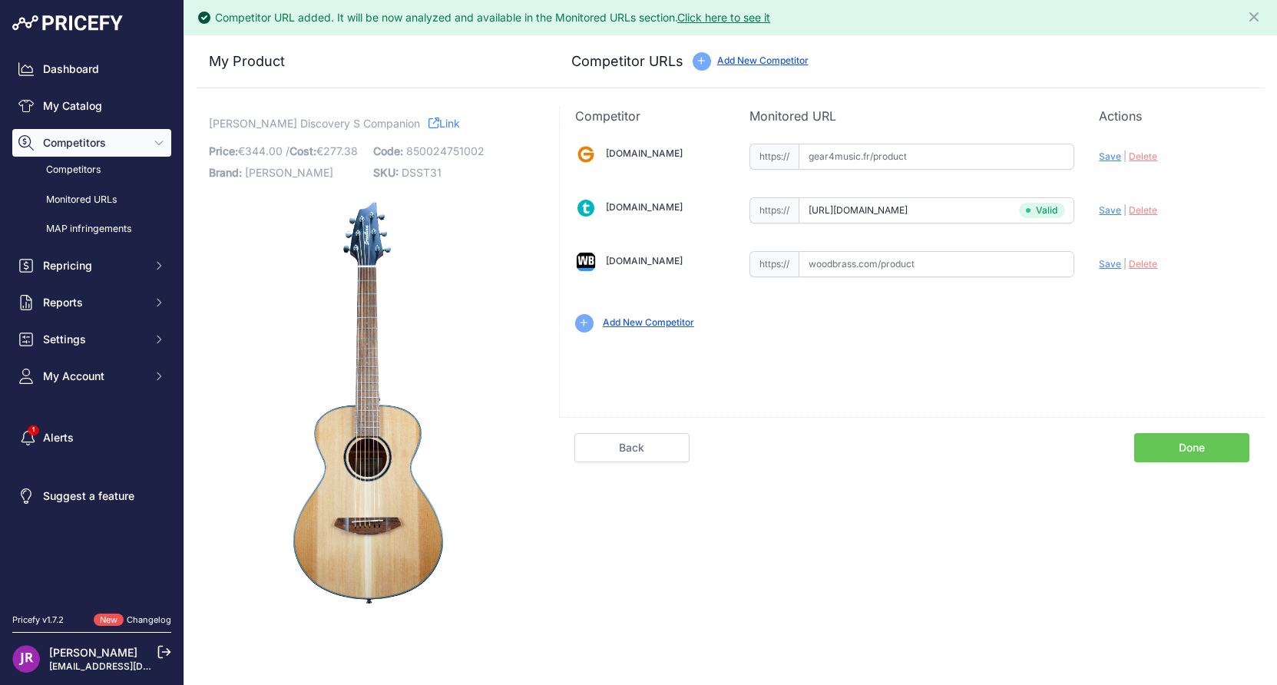
click at [1198, 449] on link "Done" at bounding box center [1192, 447] width 115 height 29
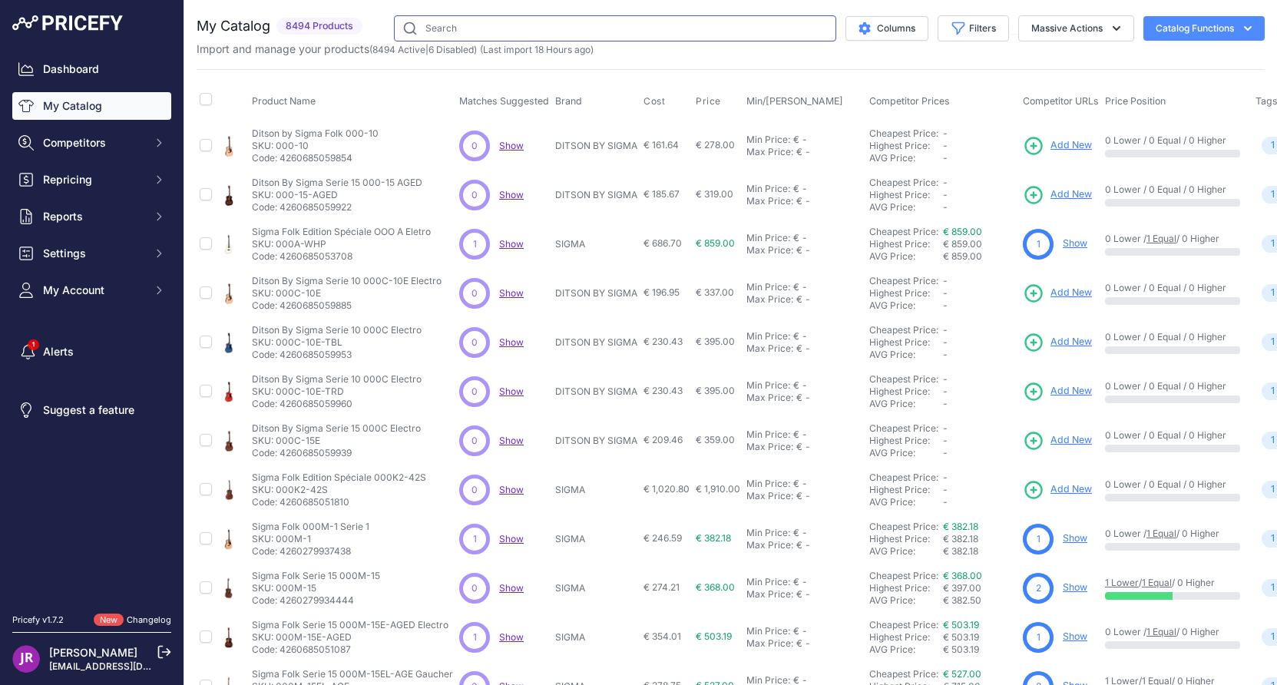
click at [475, 27] on input "text" at bounding box center [615, 28] width 442 height 26
paste input "DSSO21CEED2"
type input "DSSO21CEED2"
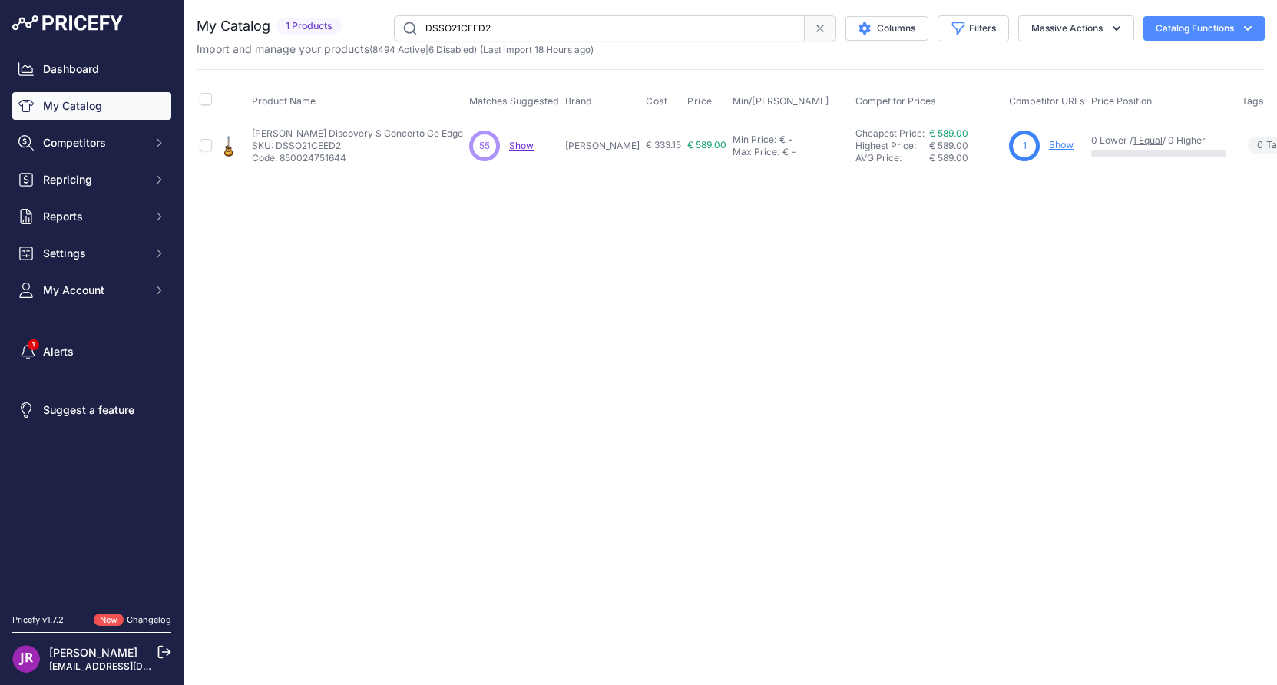
click at [1049, 149] on link "Show" at bounding box center [1061, 145] width 25 height 12
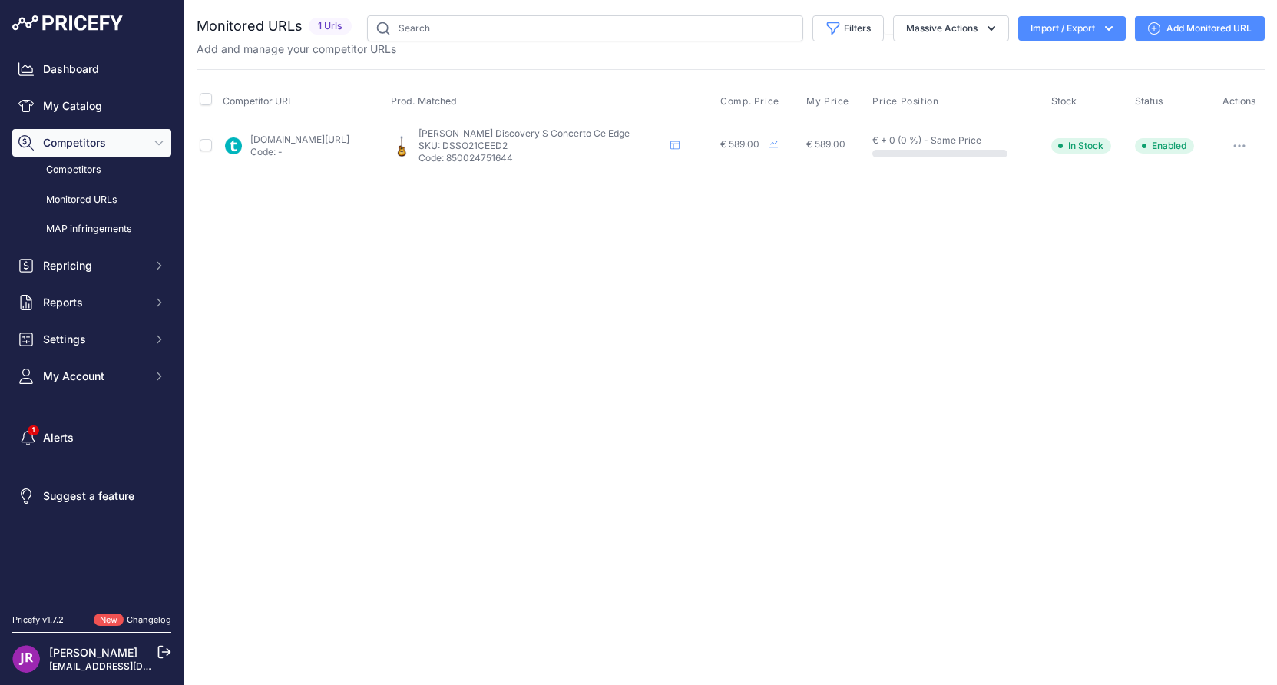
click at [1241, 144] on icon "button" at bounding box center [1240, 145] width 12 height 3
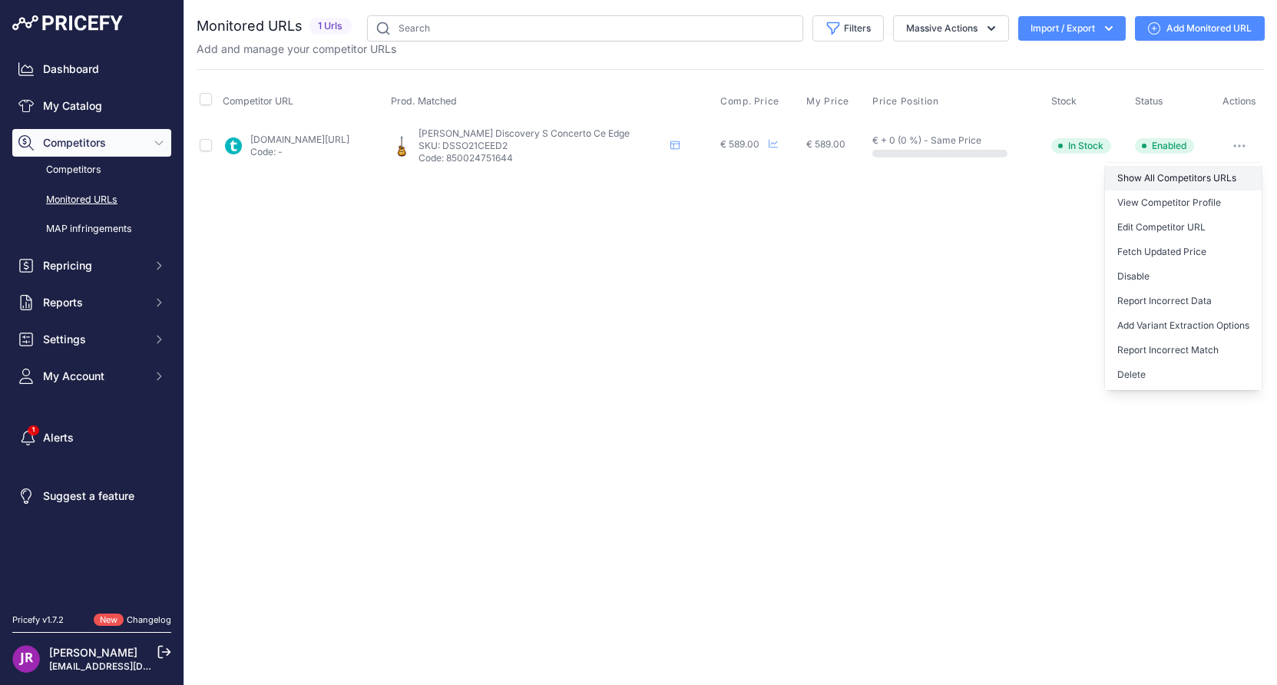
click at [1168, 174] on link "Show All Competitors URLs" at bounding box center [1183, 178] width 157 height 25
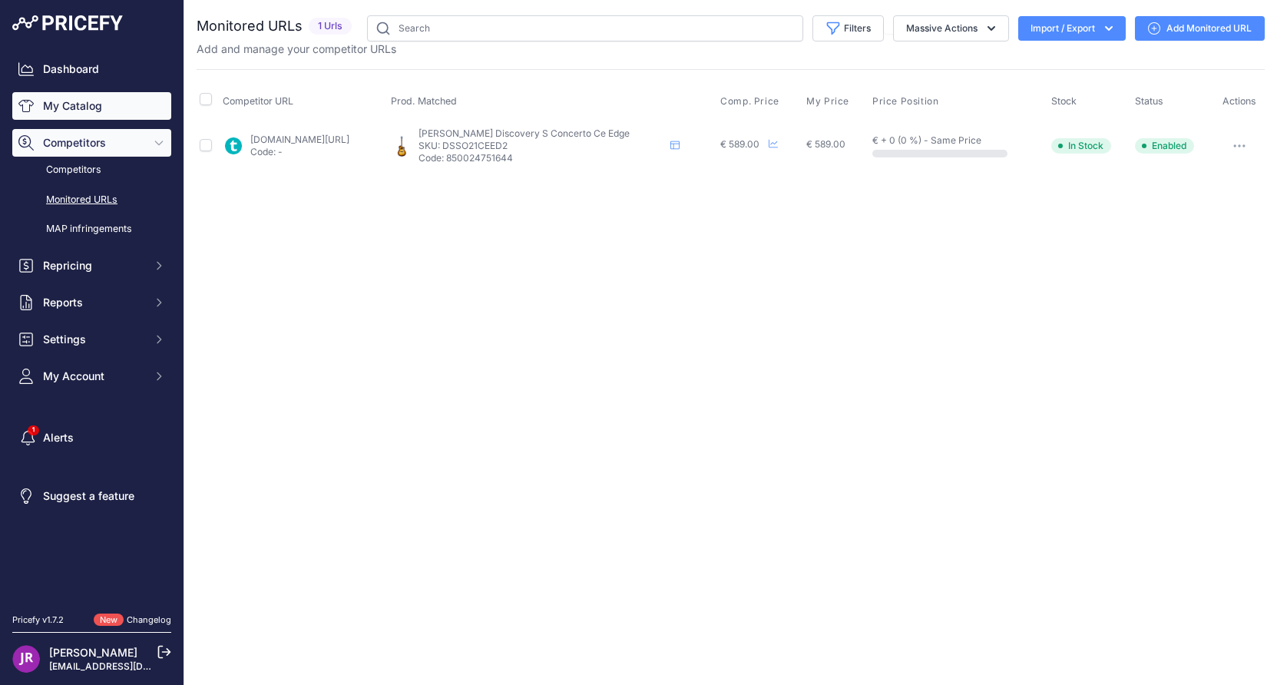
click at [57, 104] on link "My Catalog" at bounding box center [91, 106] width 159 height 28
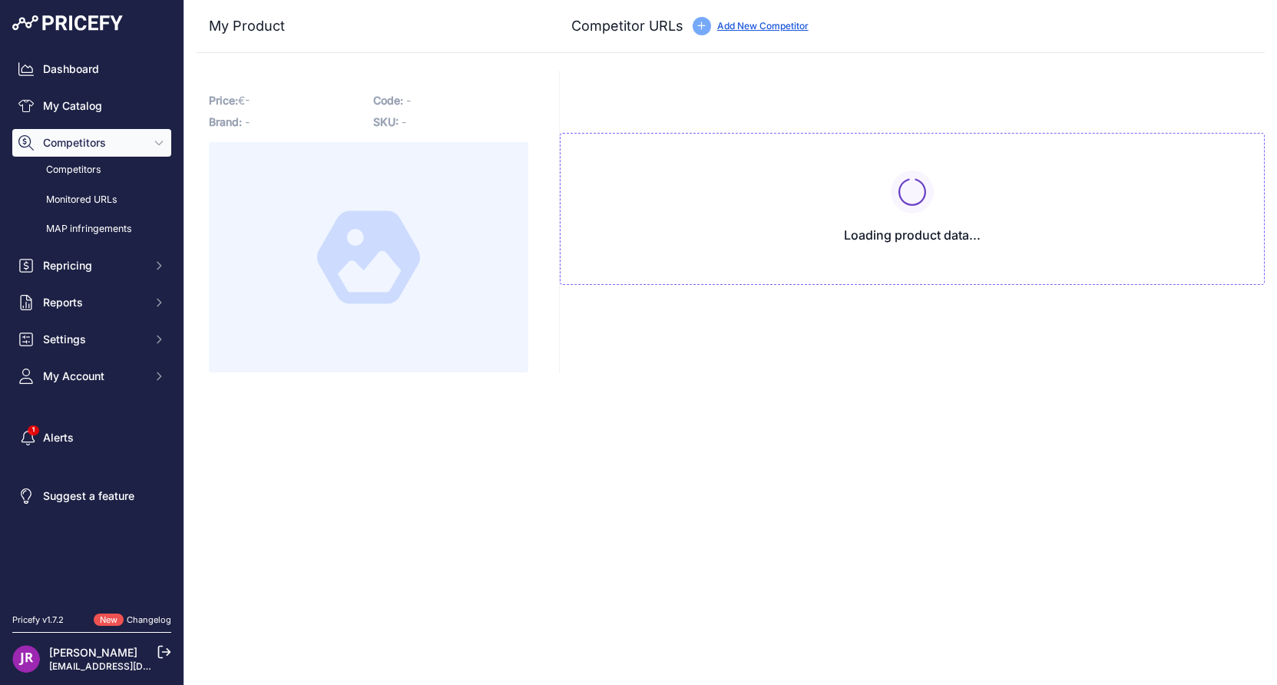
type input "[DOMAIN_NAME][URL]"
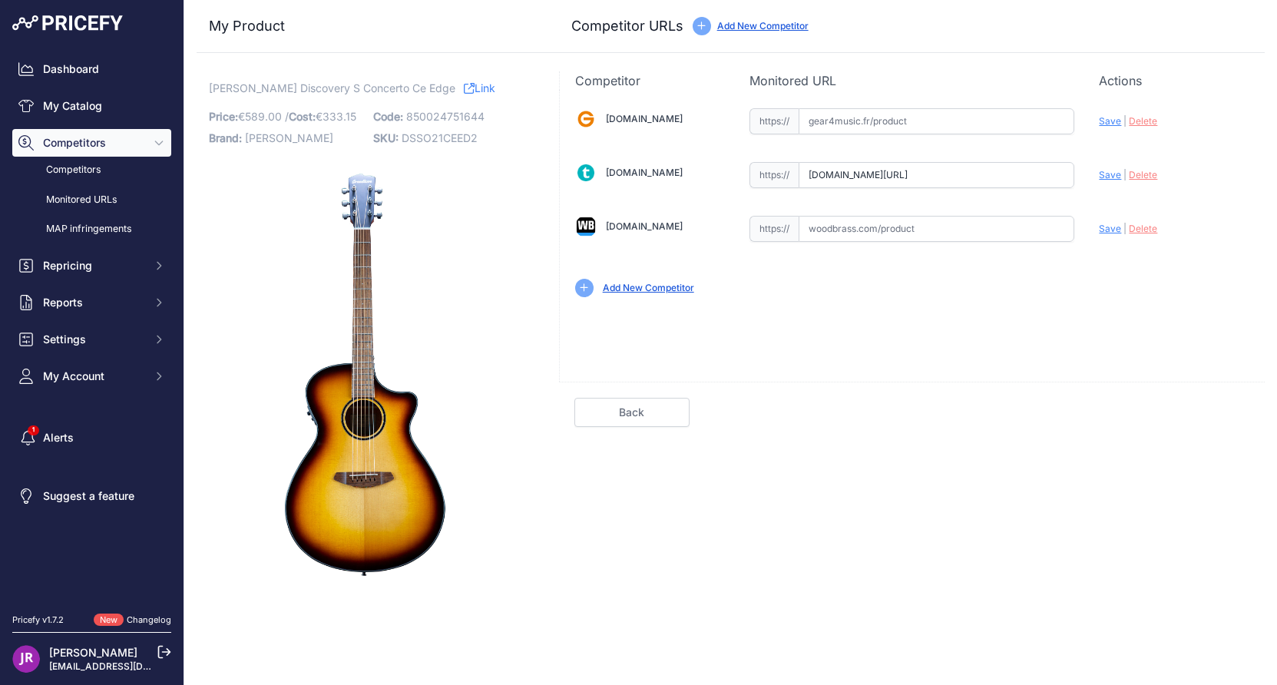
click at [432, 135] on span "DSSO21CEED2" at bounding box center [440, 137] width 76 height 13
copy span "DSSO21CEED2"
click at [1133, 180] on span "Delete" at bounding box center [1143, 175] width 28 height 12
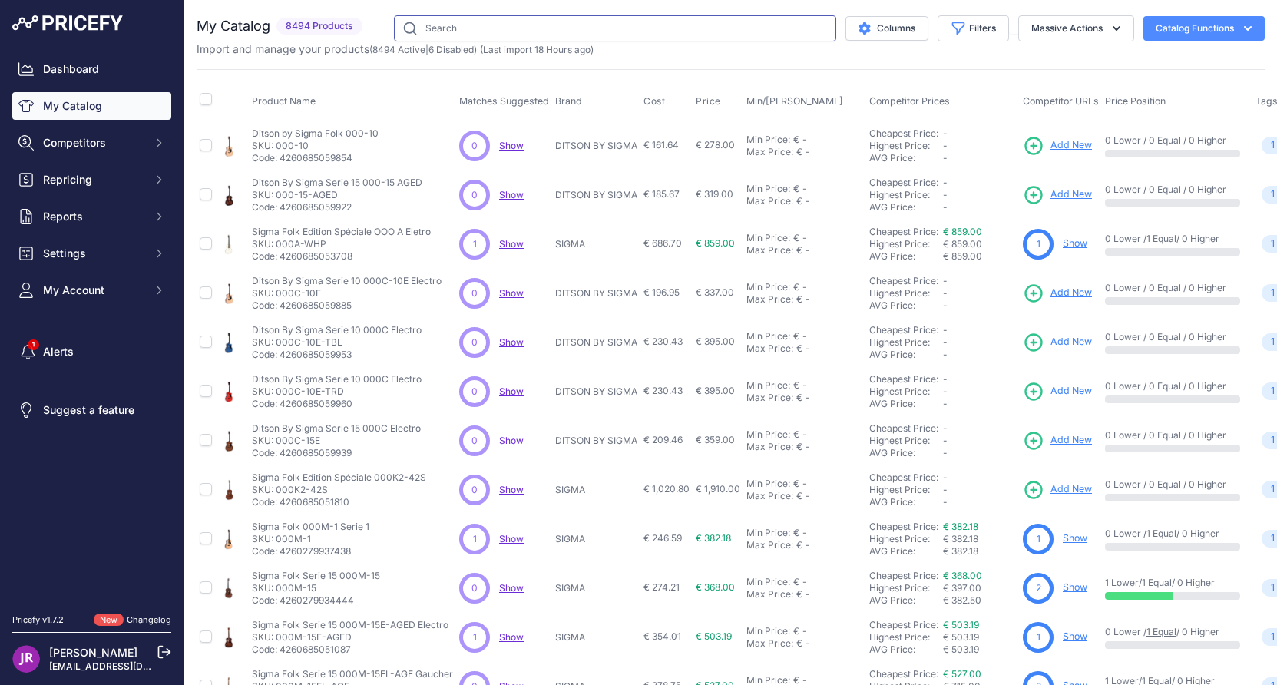
click at [499, 24] on input "text" at bounding box center [615, 28] width 442 height 26
paste input "DSSO212"
type input "DSSO212"
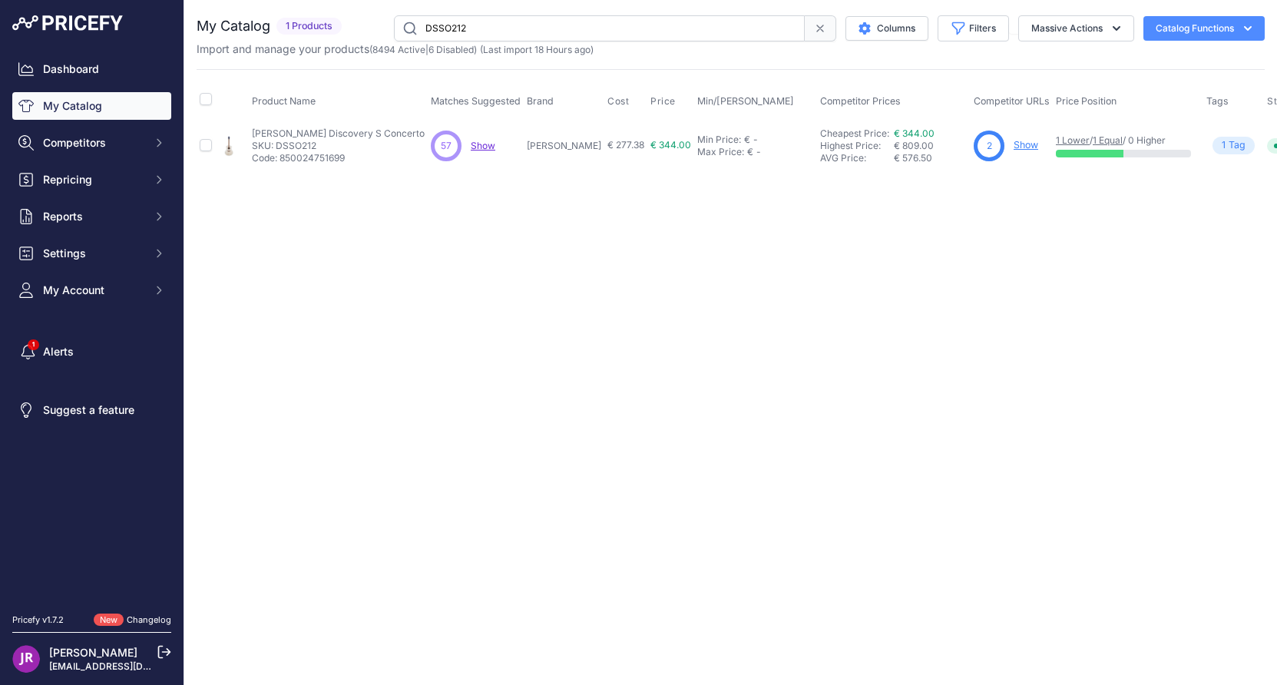
click at [1014, 145] on link "Show" at bounding box center [1026, 145] width 25 height 12
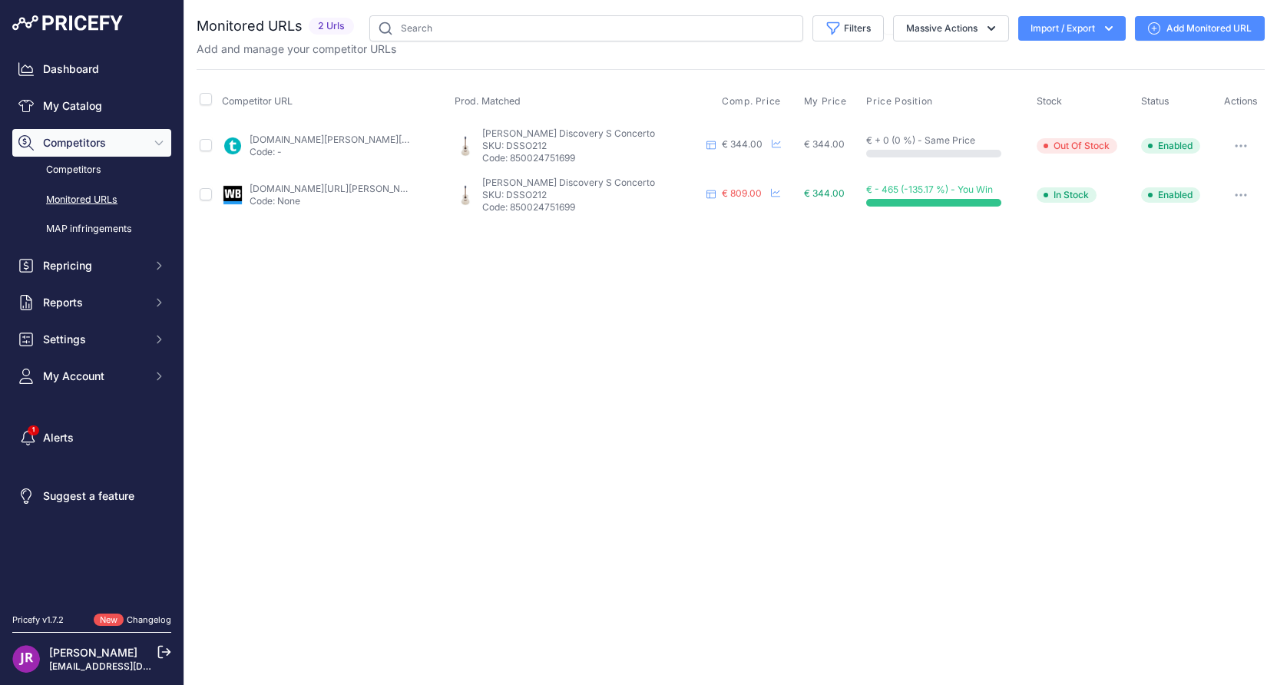
click at [1237, 144] on icon "button" at bounding box center [1241, 145] width 12 height 3
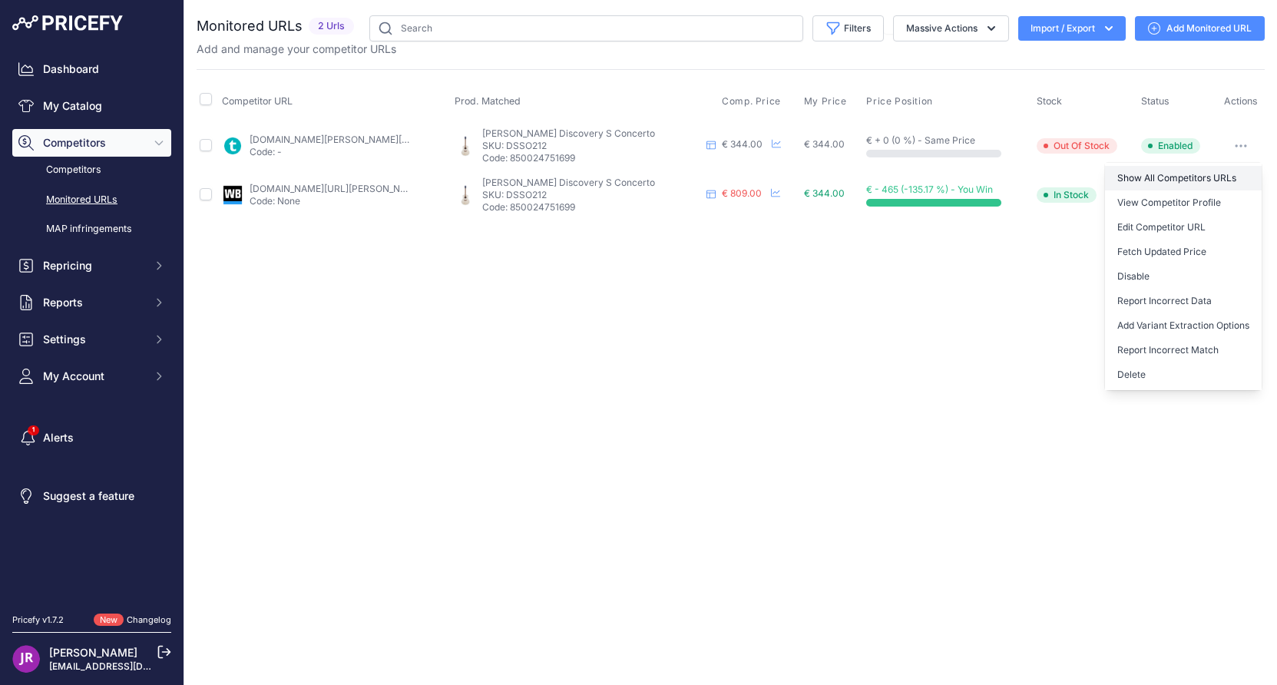
click at [1166, 172] on link "Show All Competitors URLs" at bounding box center [1183, 178] width 157 height 25
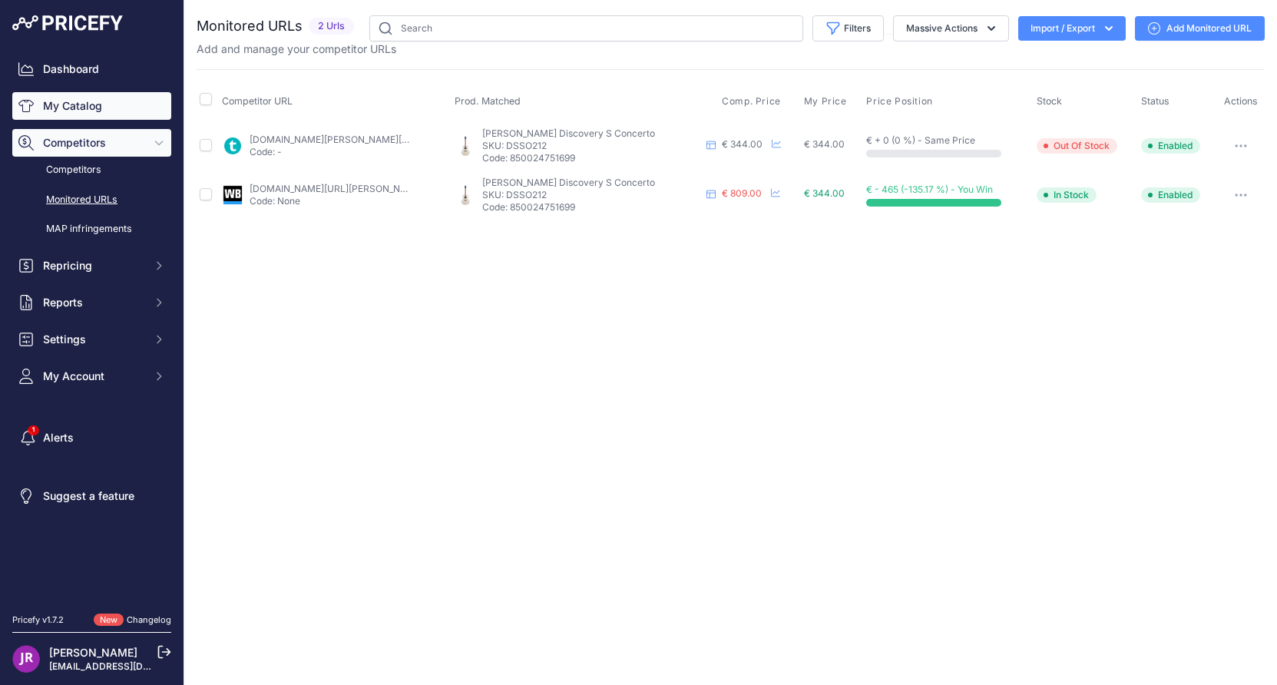
click at [110, 104] on link "My Catalog" at bounding box center [91, 106] width 159 height 28
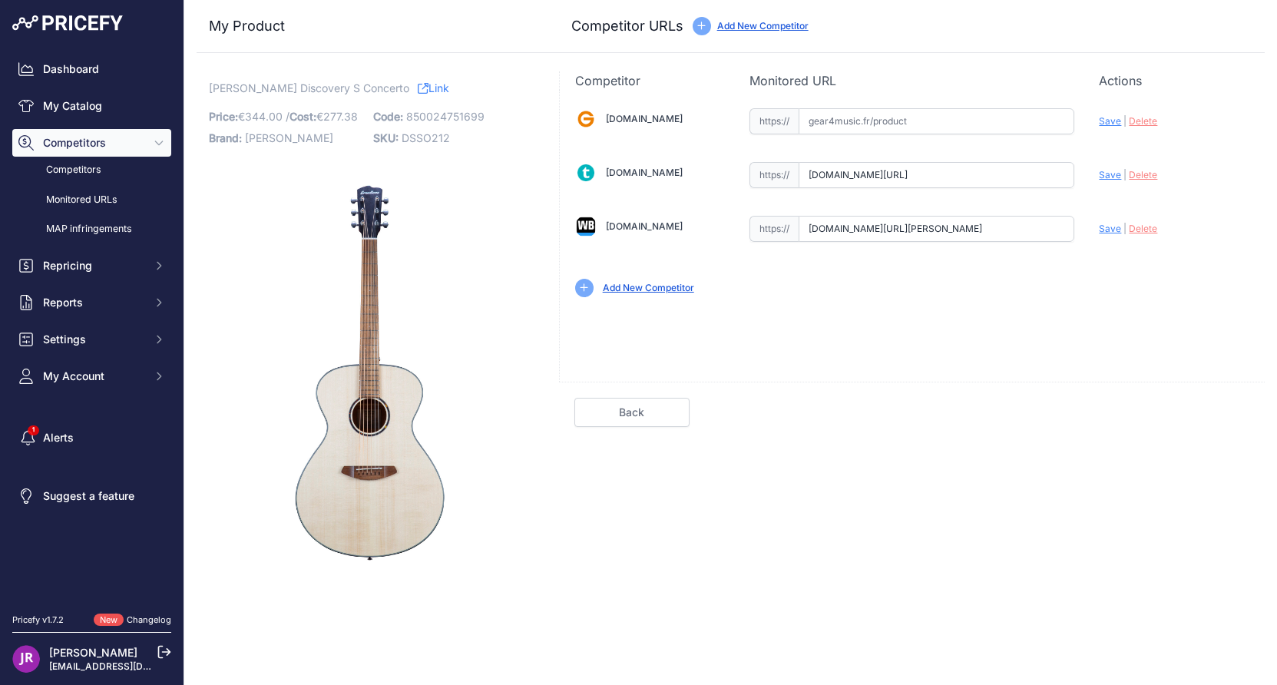
scroll to position [0, 93]
drag, startPoint x: 810, startPoint y: 174, endPoint x: 1149, endPoint y: 202, distance: 340.7
click at [1149, 202] on div "[DOMAIN_NAME] Valid Invalid" at bounding box center [912, 201] width 705 height 223
click at [1147, 177] on span "Delete" at bounding box center [1143, 175] width 28 height 12
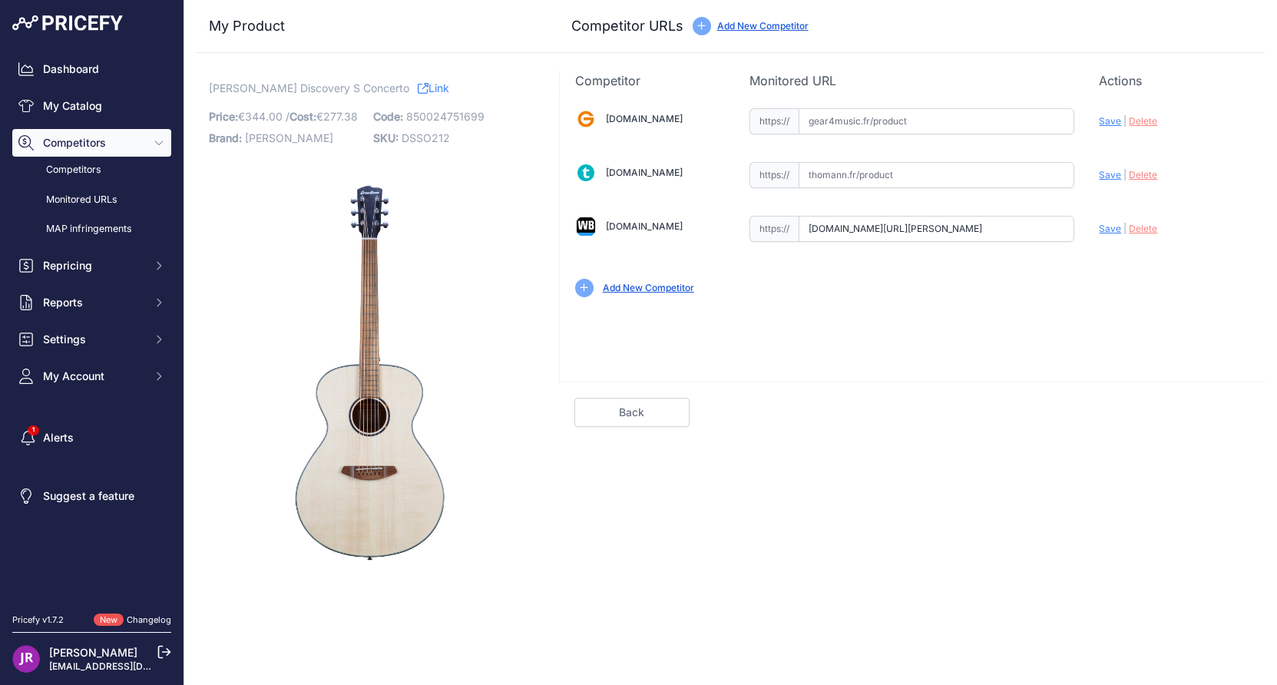
scroll to position [0, 258]
drag, startPoint x: 810, startPoint y: 228, endPoint x: 1100, endPoint y: 234, distance: 289.6
click at [1100, 234] on div "[DOMAIN_NAME] Valid Invalid" at bounding box center [912, 201] width 705 height 223
click at [1148, 230] on span "Delete" at bounding box center [1143, 229] width 28 height 12
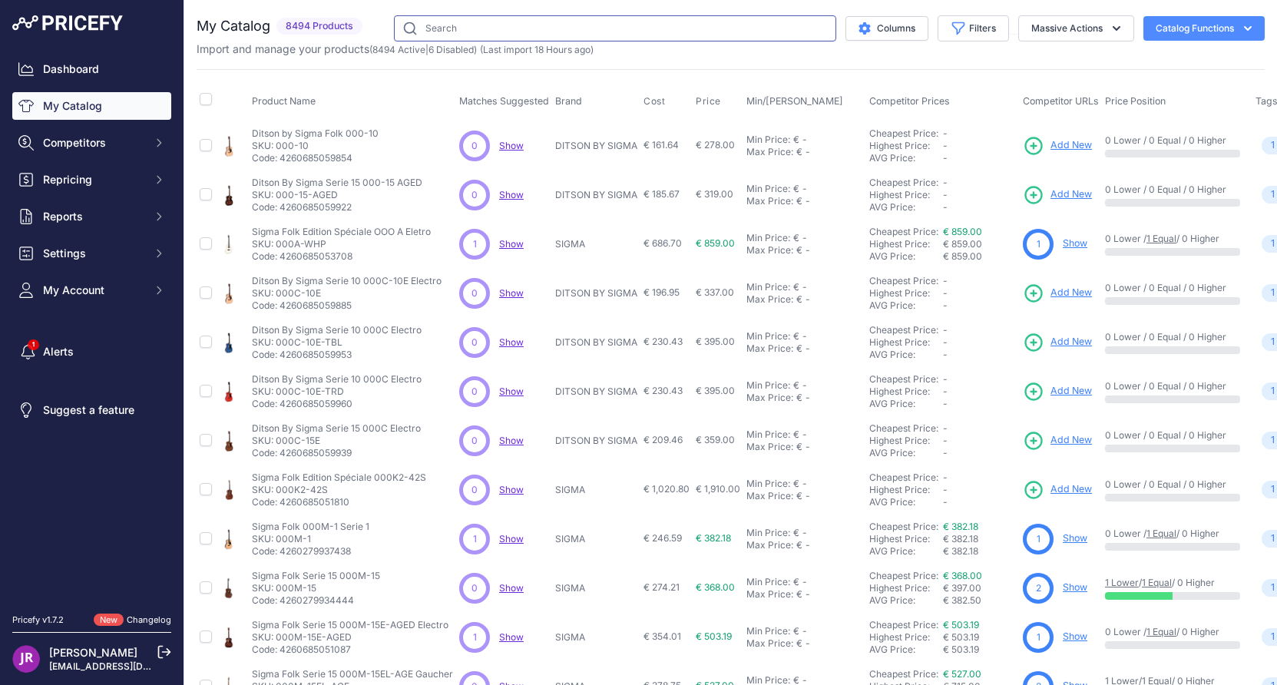
click at [432, 31] on input "text" at bounding box center [615, 28] width 442 height 26
paste input "DSSN31CE"
type input "DSSN31CE"
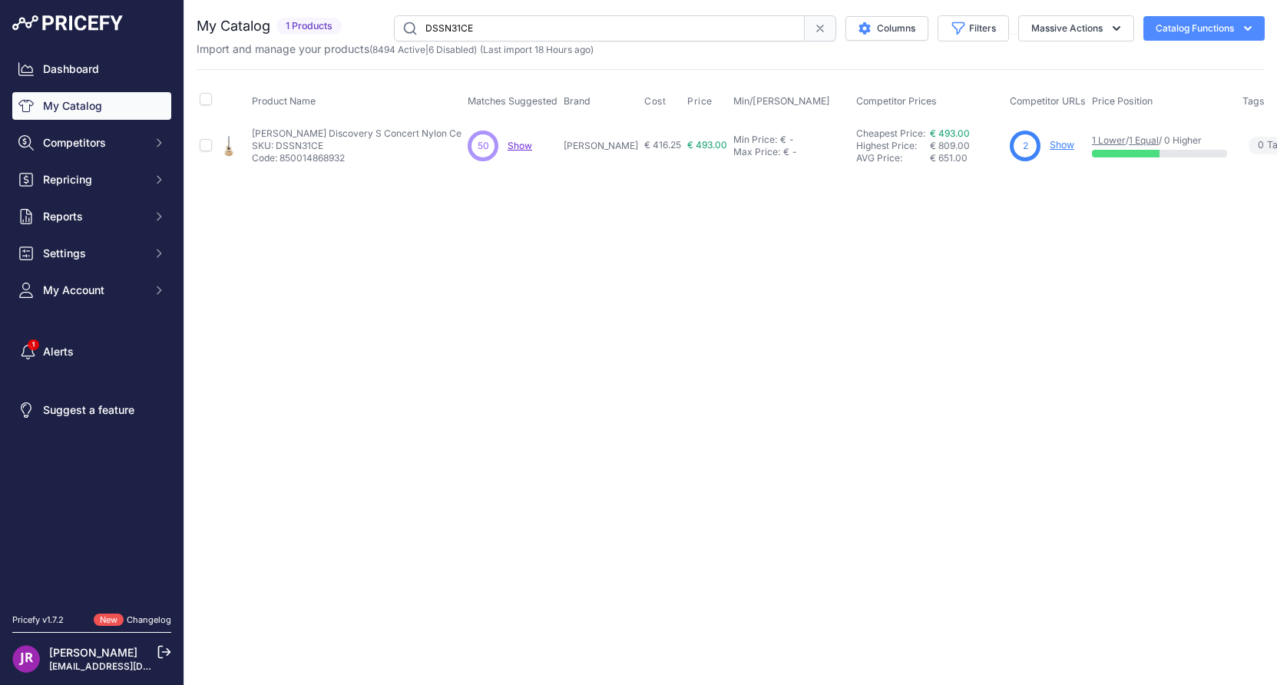
click at [1050, 143] on link "Show" at bounding box center [1062, 145] width 25 height 12
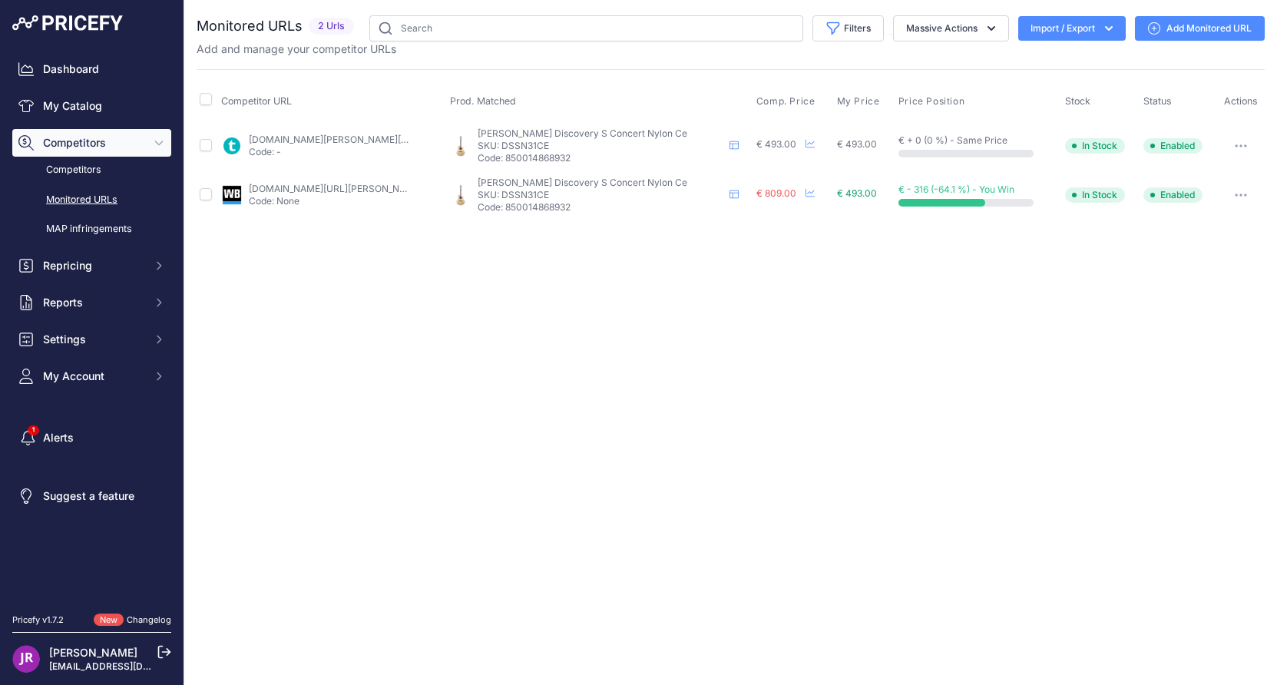
click at [1244, 143] on button "button" at bounding box center [1241, 146] width 31 height 22
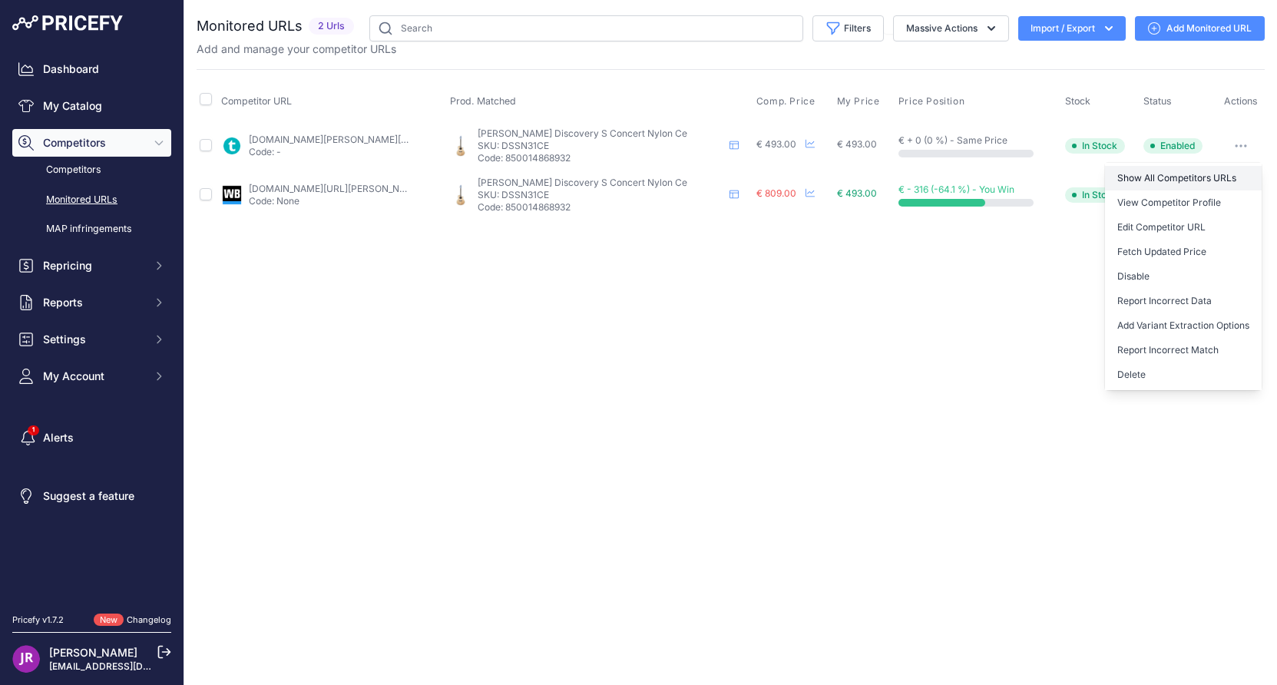
click at [1151, 179] on link "Show All Competitors URLs" at bounding box center [1183, 178] width 157 height 25
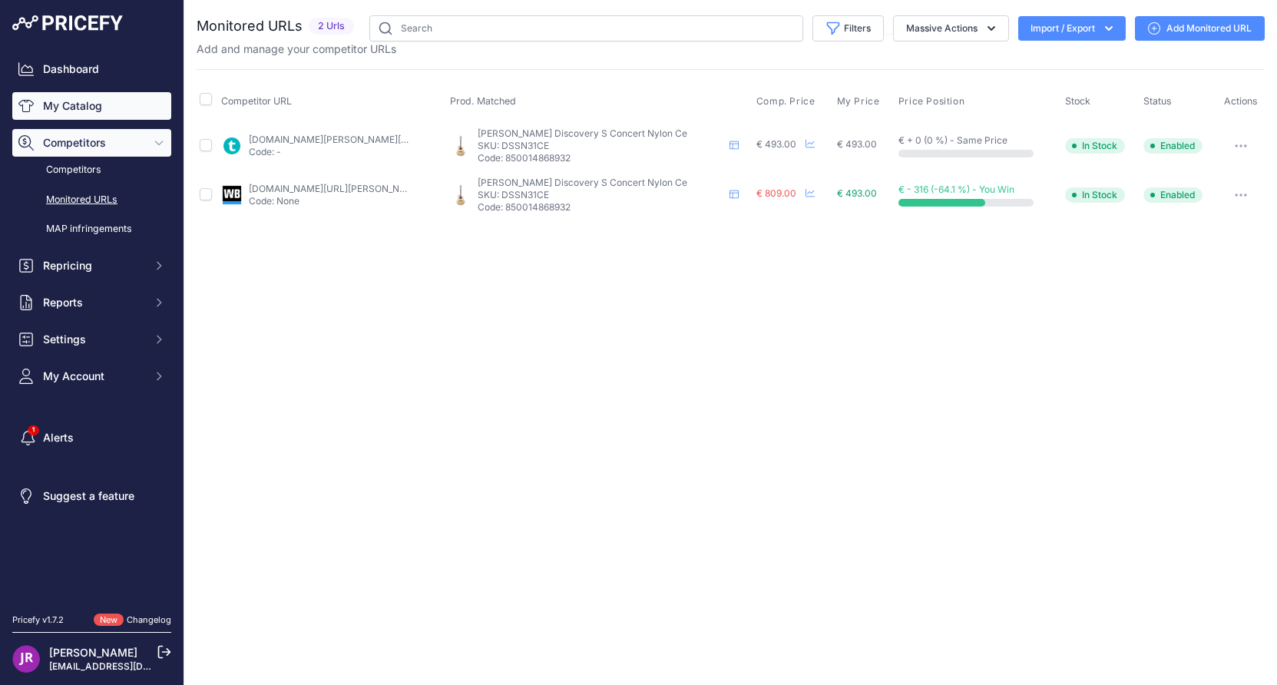
click at [75, 111] on link "My Catalog" at bounding box center [91, 106] width 159 height 28
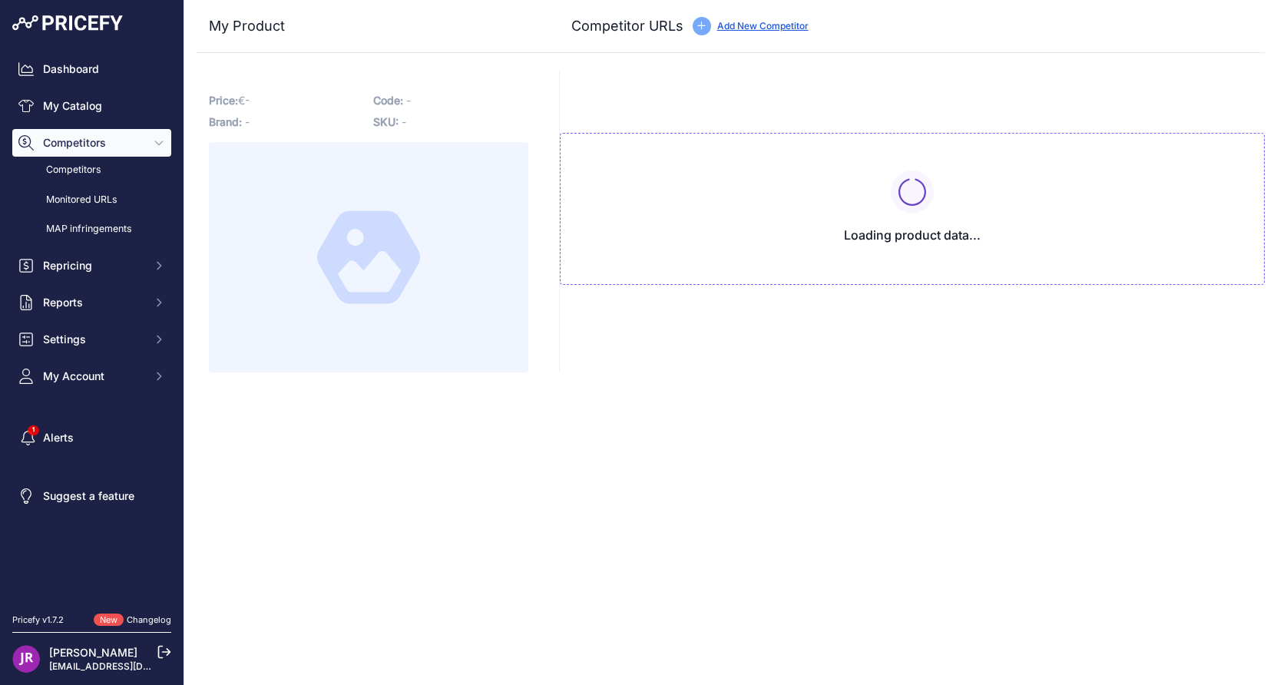
type input "[DOMAIN_NAME][URL]"
type input "[DOMAIN_NAME][URL][PERSON_NAME]"
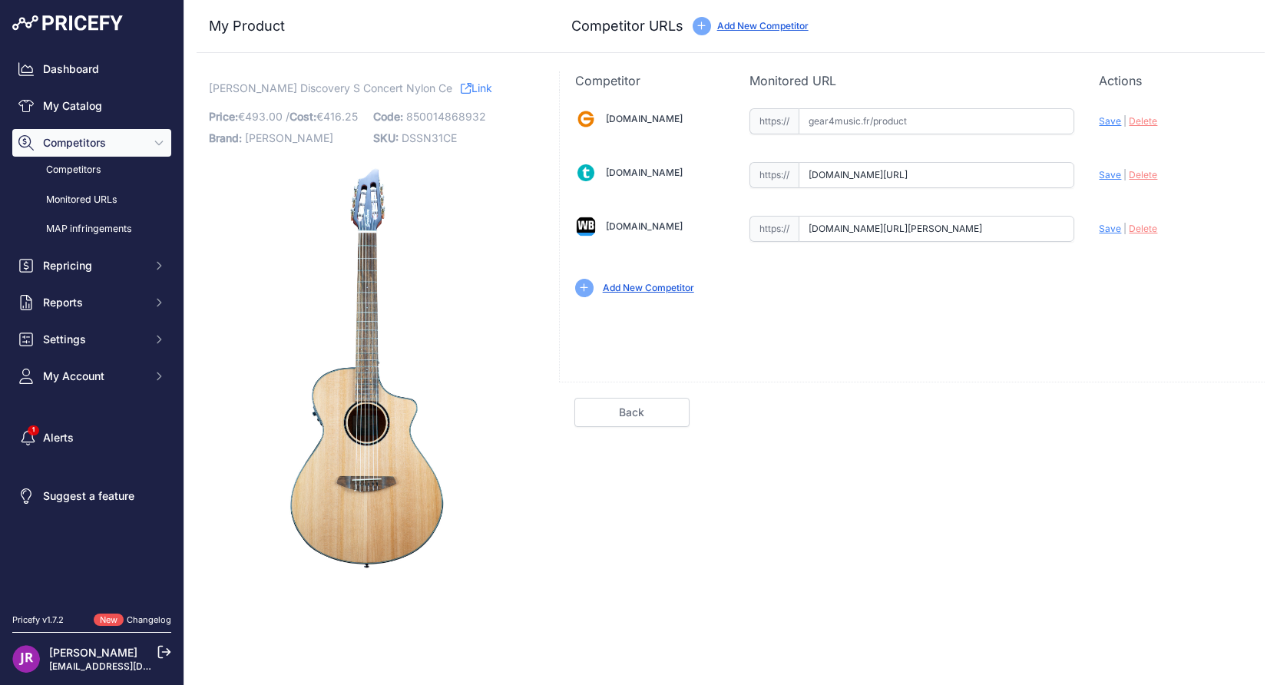
click at [427, 137] on span "DSSN31CE" at bounding box center [429, 137] width 55 height 13
copy span "DSSN31CE"
drag, startPoint x: 810, startPoint y: 175, endPoint x: 909, endPoint y: 182, distance: 98.6
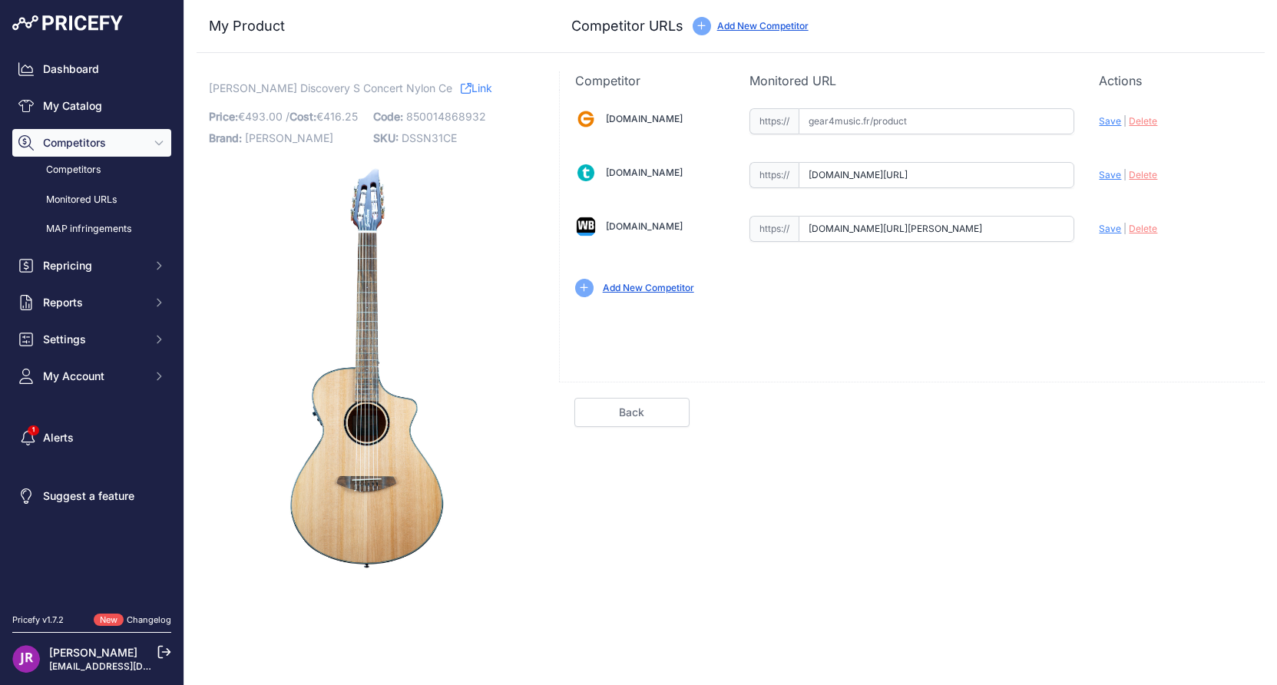
click at [1169, 186] on div "[DOMAIN_NAME] Valid Invalid" at bounding box center [912, 201] width 705 height 223
click at [1147, 175] on span "Delete" at bounding box center [1143, 175] width 28 height 12
drag, startPoint x: 810, startPoint y: 230, endPoint x: 1108, endPoint y: 235, distance: 298.9
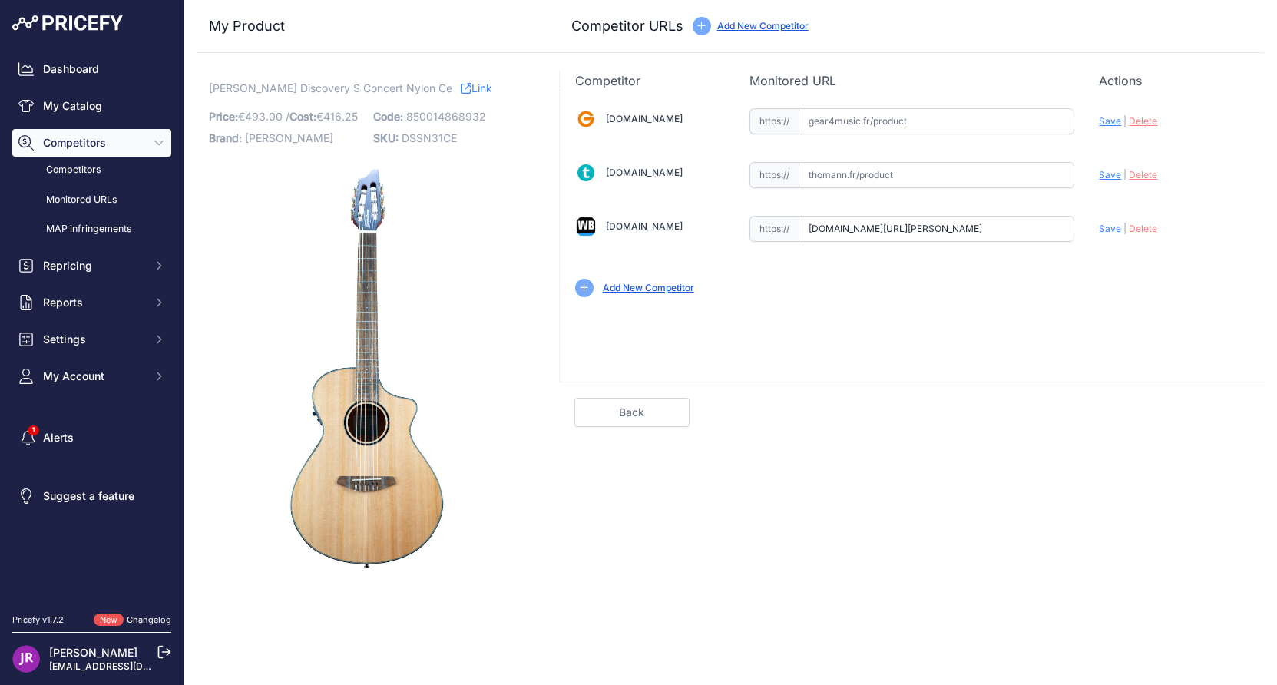
click at [1108, 235] on div "Gear4music.fr Valid Invalid" at bounding box center [912, 201] width 705 height 223
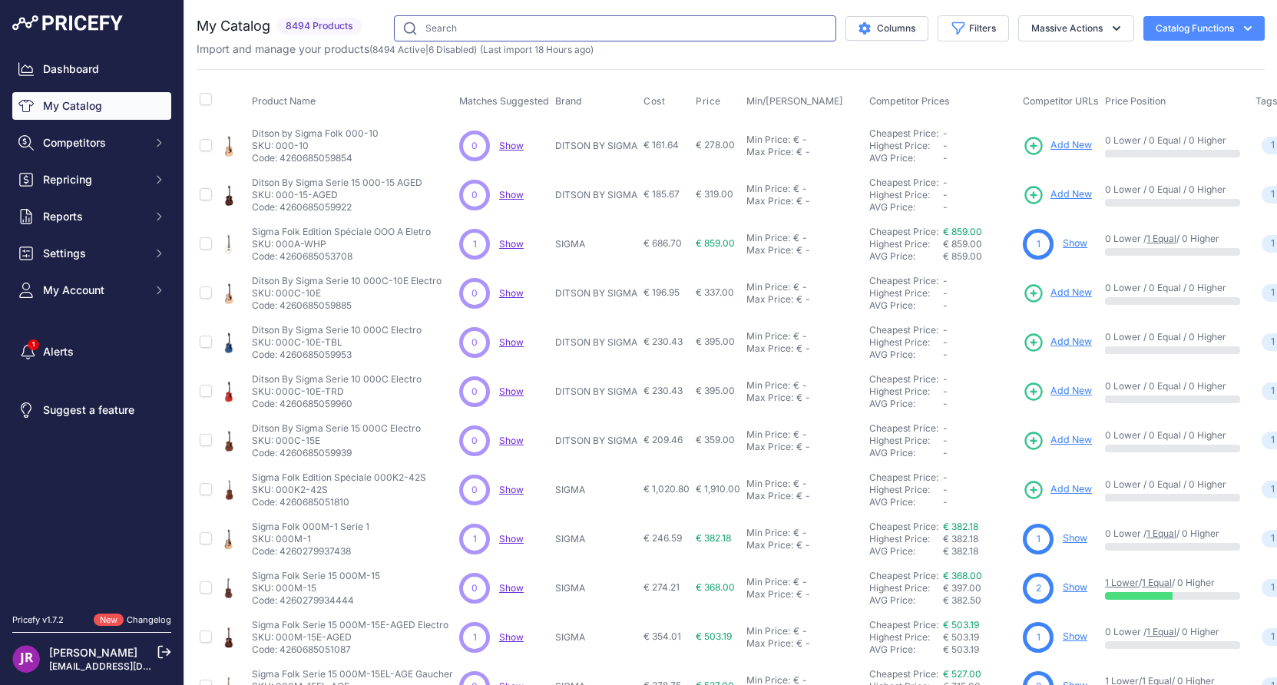
click at [462, 32] on input "text" at bounding box center [615, 28] width 442 height 26
paste input "DSSI31"
type input "DSSI31"
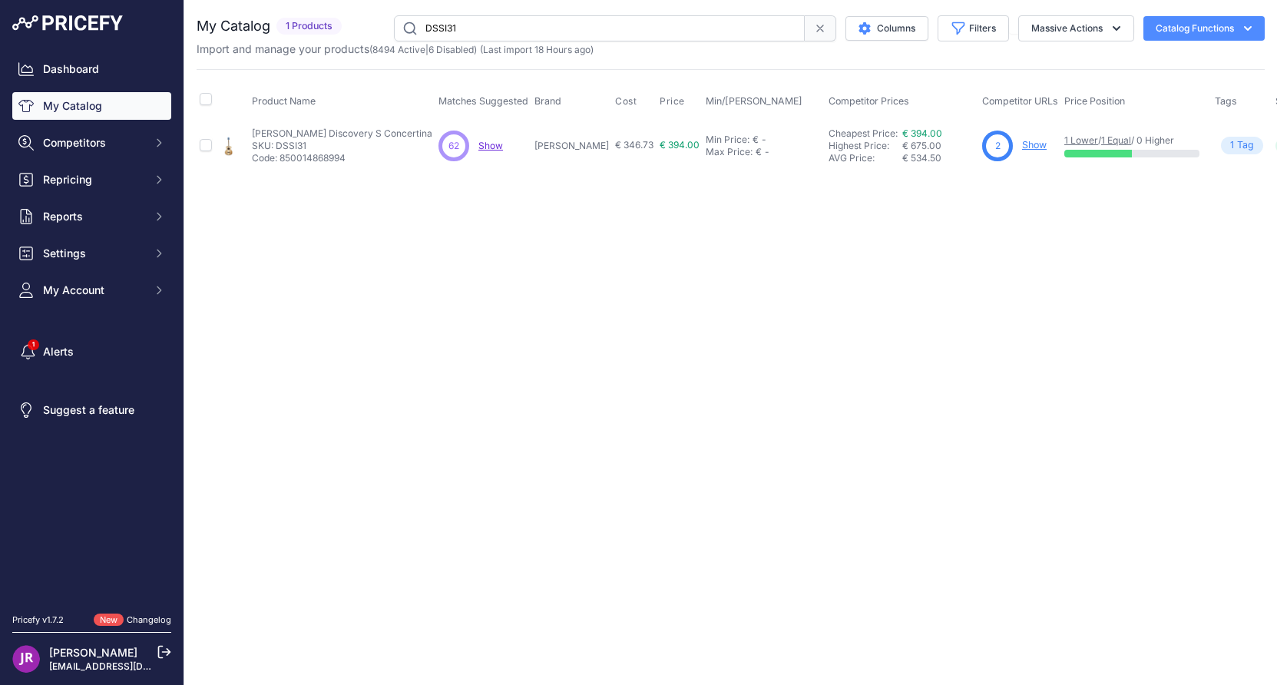
click at [1022, 146] on link "Show" at bounding box center [1034, 145] width 25 height 12
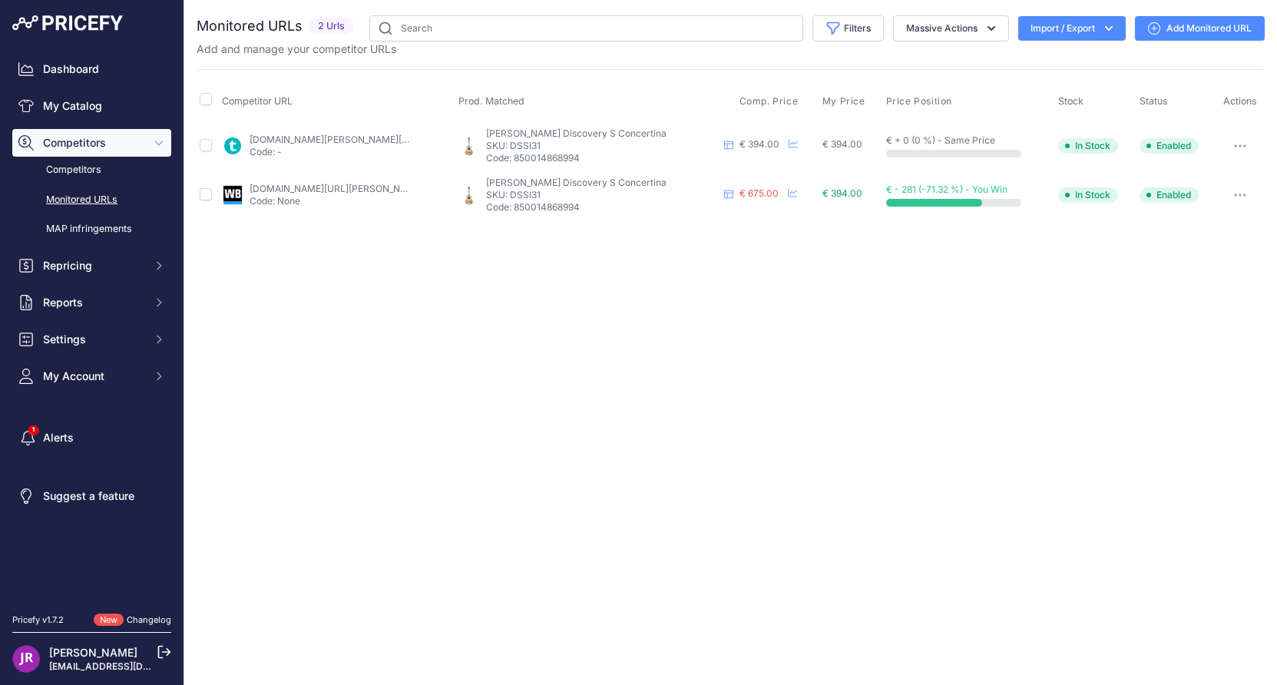
click at [1236, 143] on button "button" at bounding box center [1240, 146] width 31 height 22
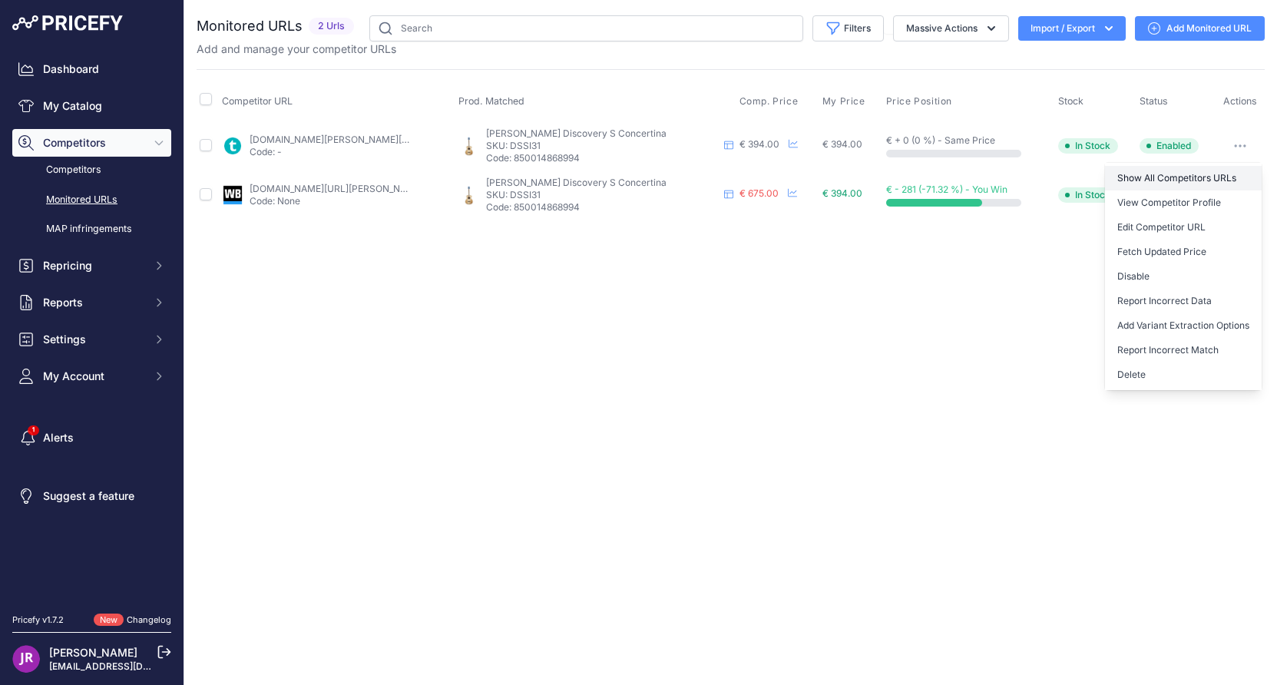
click at [1175, 179] on link "Show All Competitors URLs" at bounding box center [1183, 178] width 157 height 25
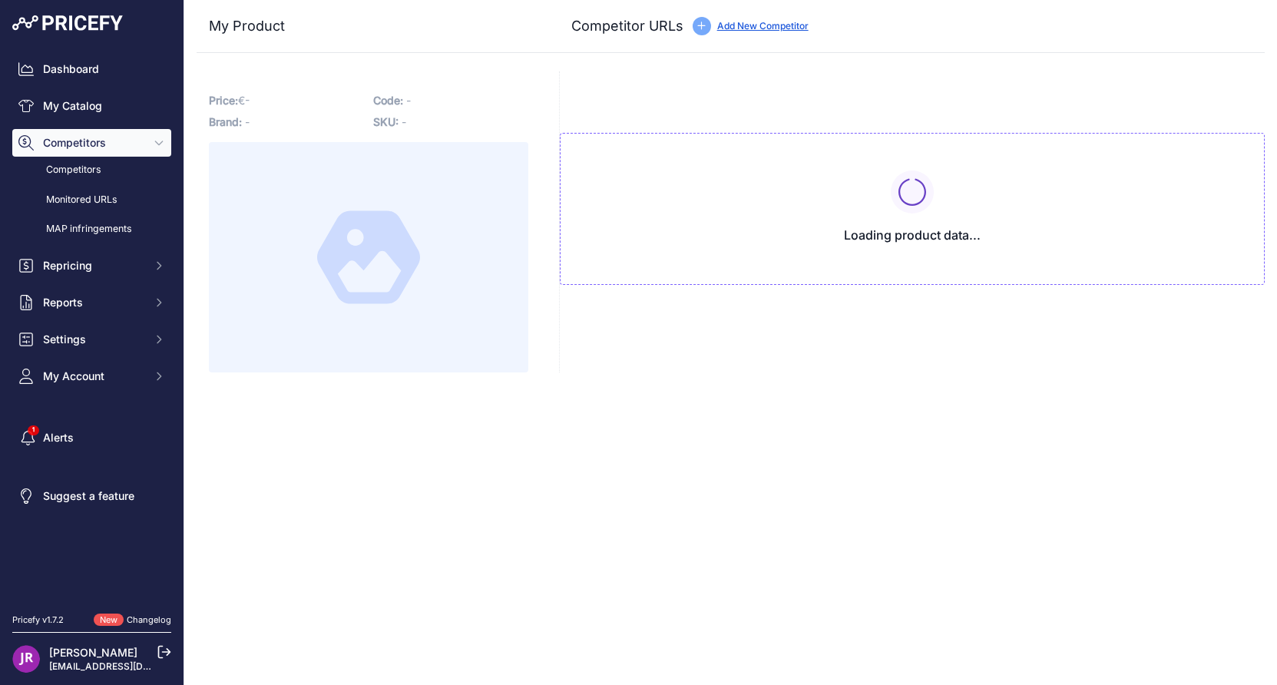
type input "[DOMAIN_NAME][URL]"
type input "[DOMAIN_NAME][URL][PERSON_NAME]"
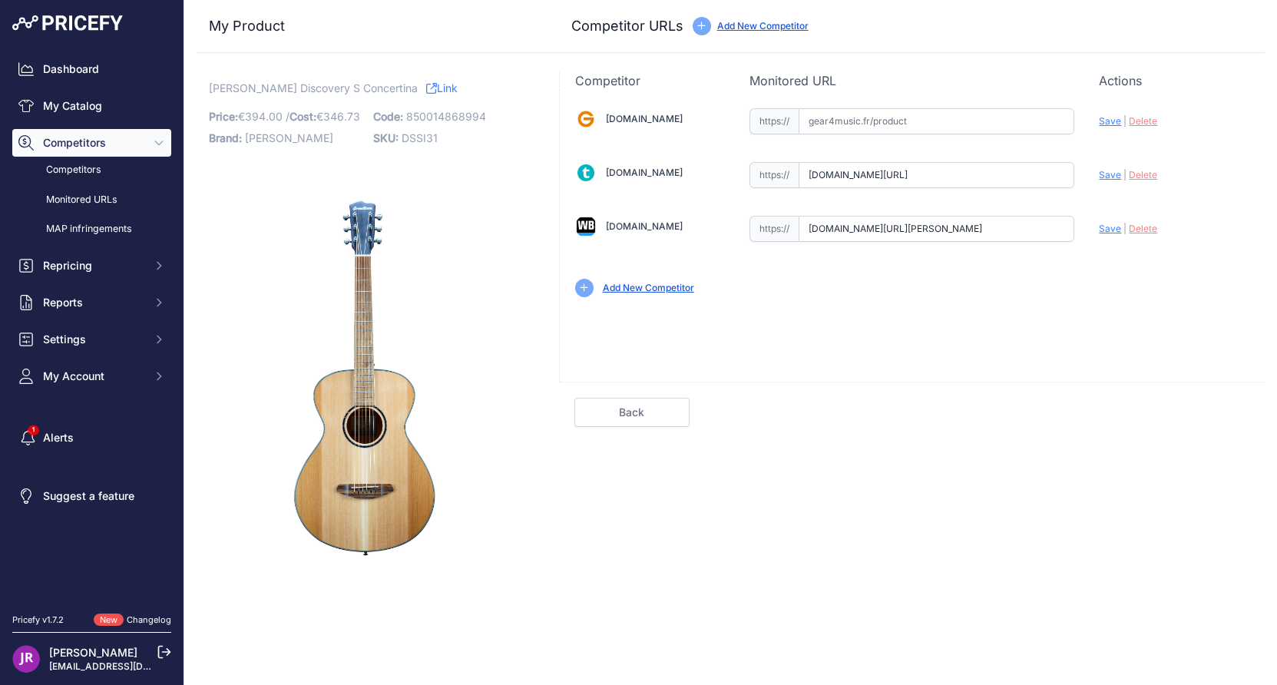
scroll to position [0, 136]
drag, startPoint x: 810, startPoint y: 175, endPoint x: 1154, endPoint y: 174, distance: 344.1
click at [1154, 174] on div "Gear4music.fr Valid Invalid" at bounding box center [912, 201] width 705 height 223
click at [1144, 178] on span "Delete" at bounding box center [1143, 175] width 28 height 12
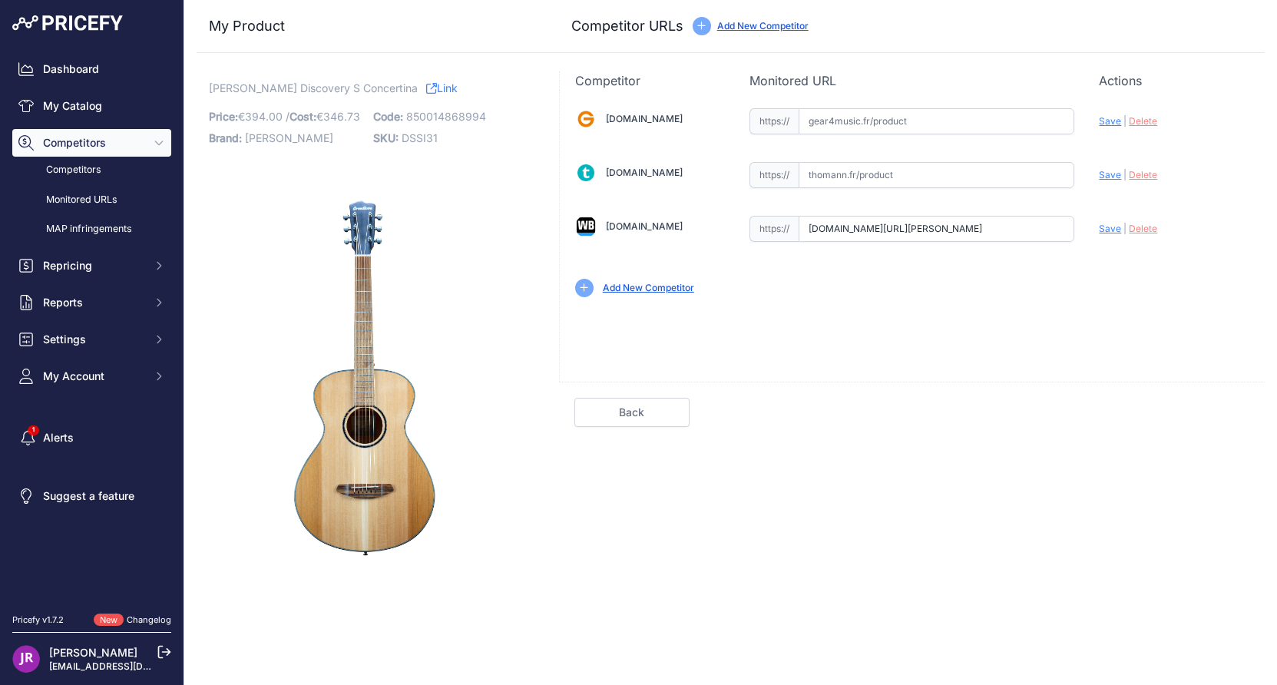
scroll to position [0, 228]
drag, startPoint x: 807, startPoint y: 229, endPoint x: 1118, endPoint y: 228, distance: 311.1
click at [1118, 228] on div "Gear4music.fr Valid Invalid" at bounding box center [912, 201] width 705 height 223
click at [1139, 227] on span "Delete" at bounding box center [1143, 229] width 28 height 12
